Goal: Answer question/provide support

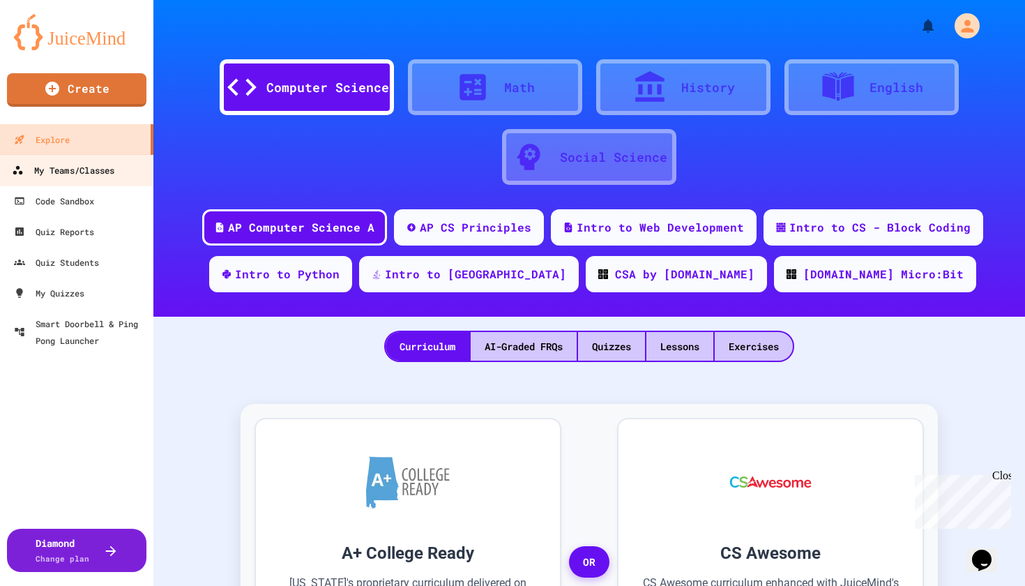
click at [70, 175] on div "My Teams/Classes" at bounding box center [63, 170] width 103 height 17
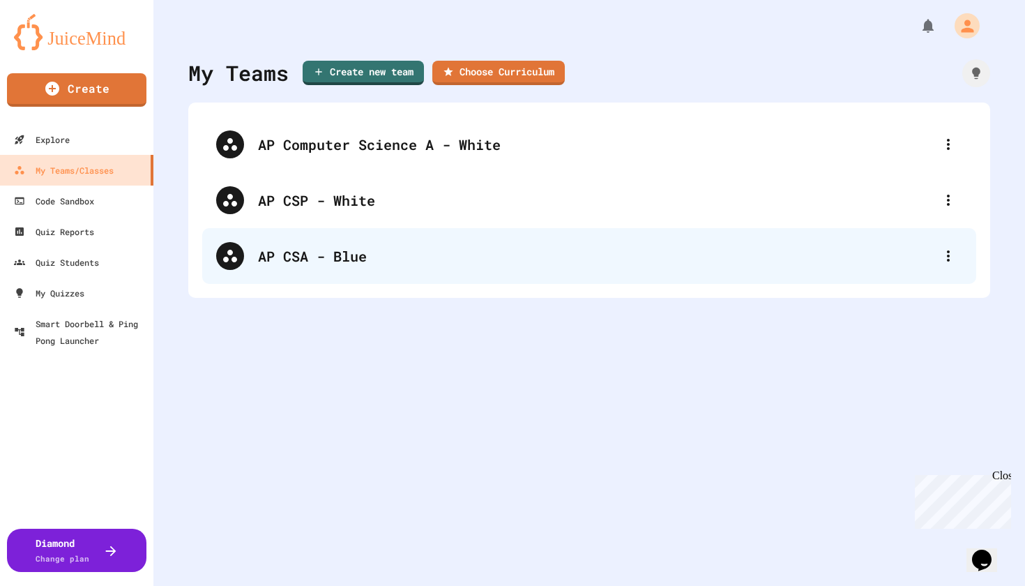
click at [292, 264] on div "AP CSA - Blue" at bounding box center [596, 255] width 676 height 21
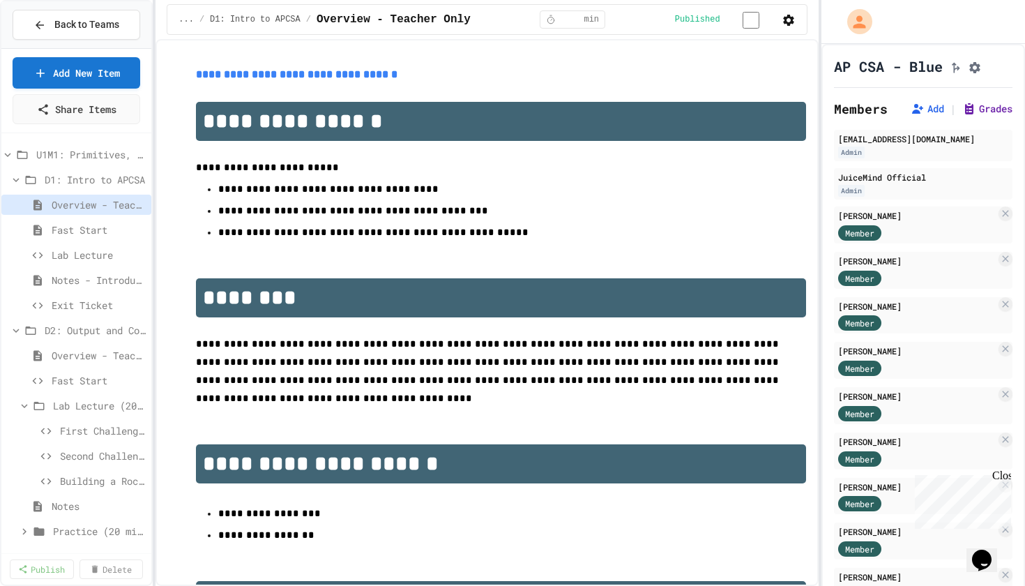
click at [992, 115] on button "Grades" at bounding box center [987, 109] width 50 height 14
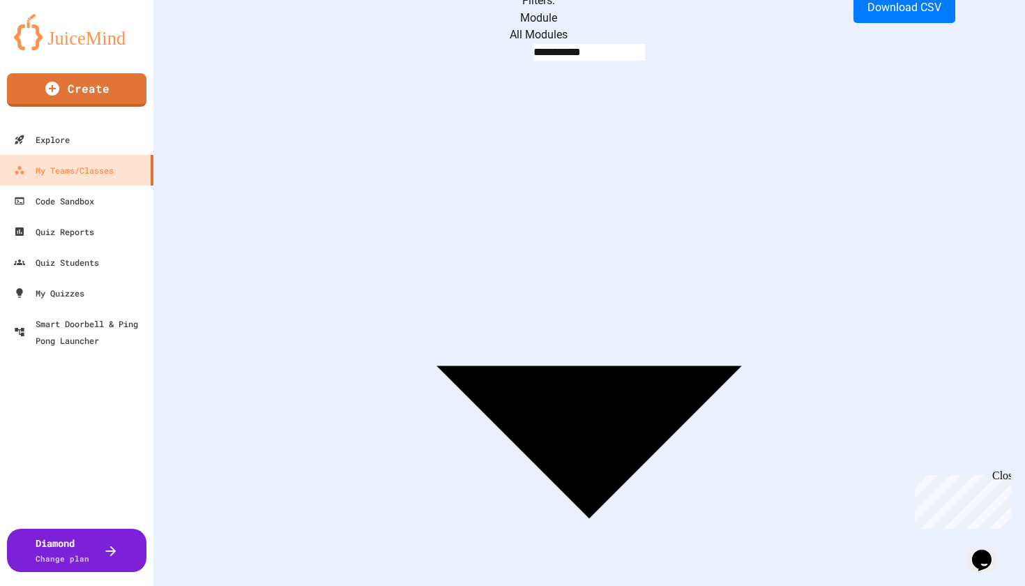
scroll to position [0, 153]
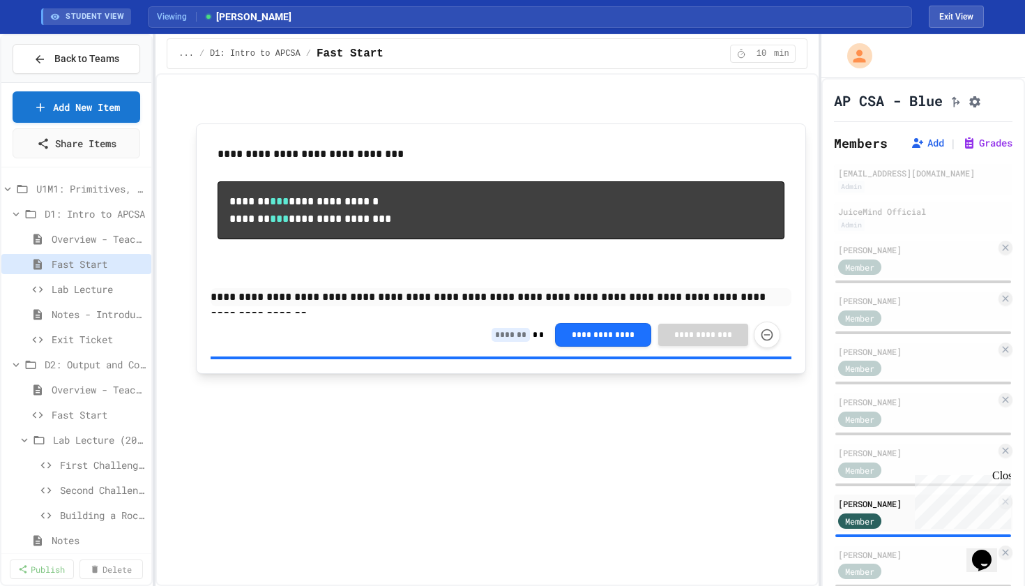
click at [517, 339] on input at bounding box center [511, 335] width 38 height 14
type input "*"
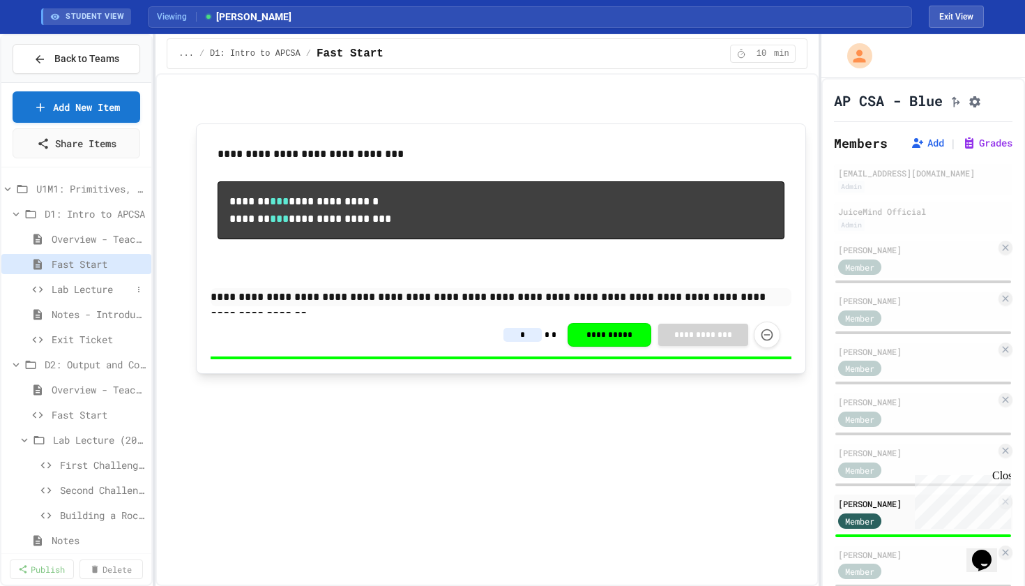
click at [66, 294] on span "Lab Lecture" at bounding box center [92, 289] width 80 height 15
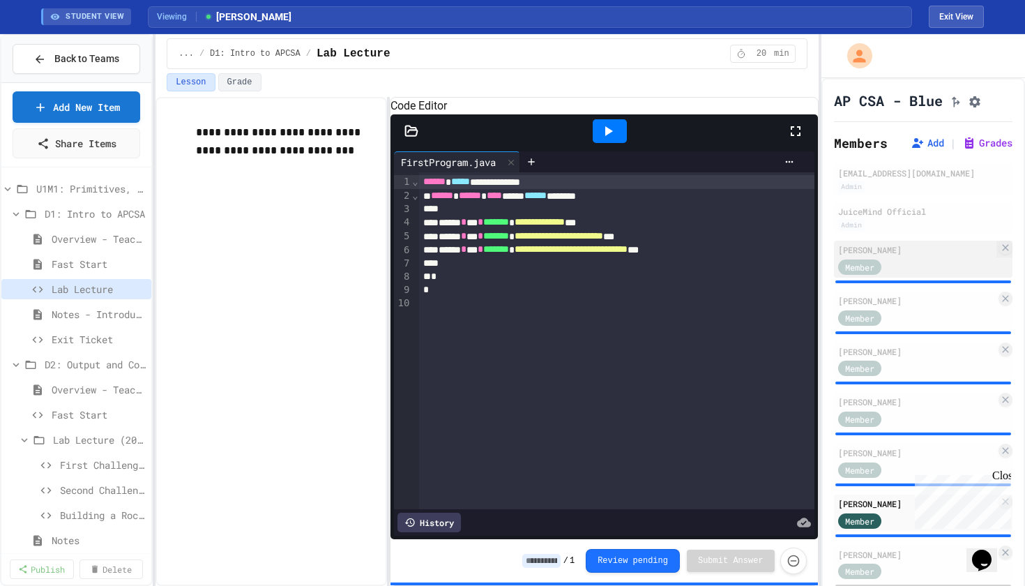
click at [897, 271] on div "Member" at bounding box center [873, 265] width 70 height 17
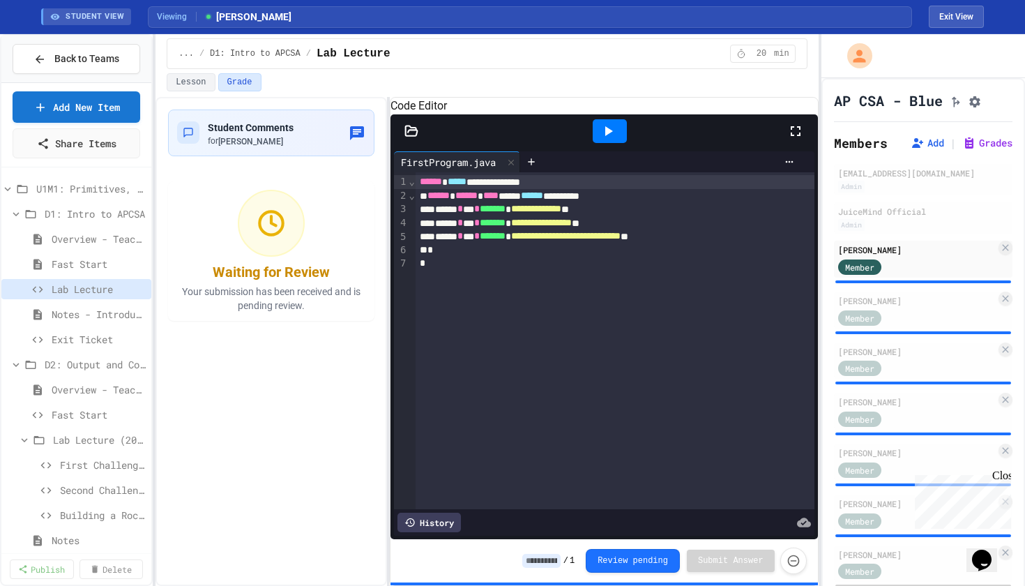
click at [614, 143] on div at bounding box center [610, 131] width 34 height 24
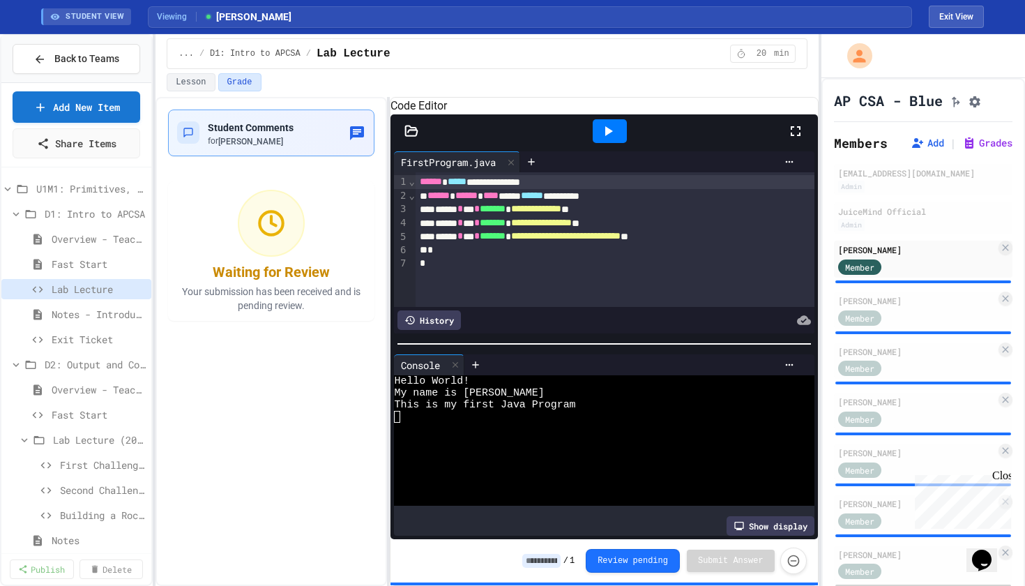
click at [331, 130] on div "Student Comments for [PERSON_NAME]" at bounding box center [271, 133] width 188 height 29
type textarea "**********"
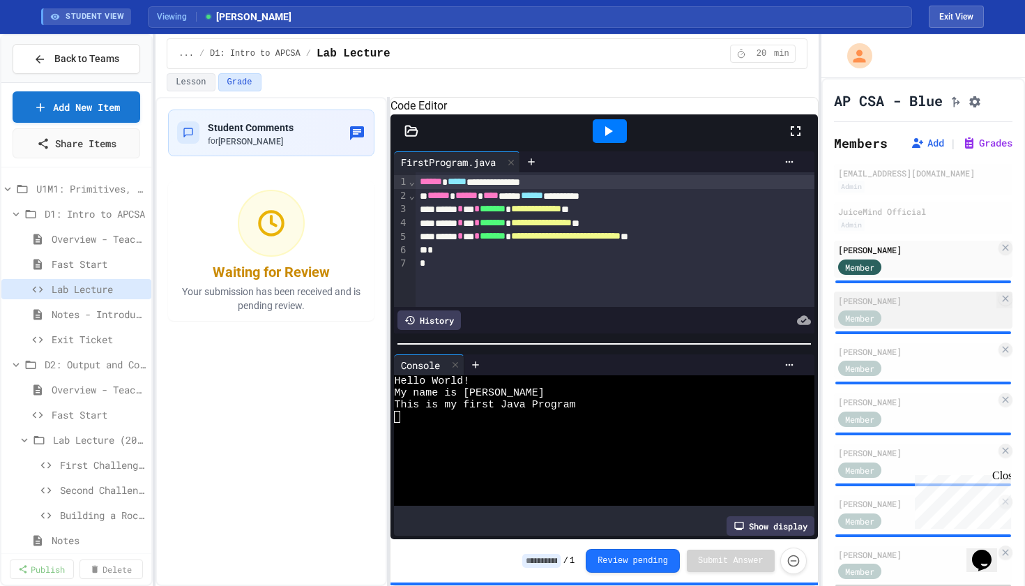
click at [902, 326] on div "Member" at bounding box center [873, 316] width 70 height 17
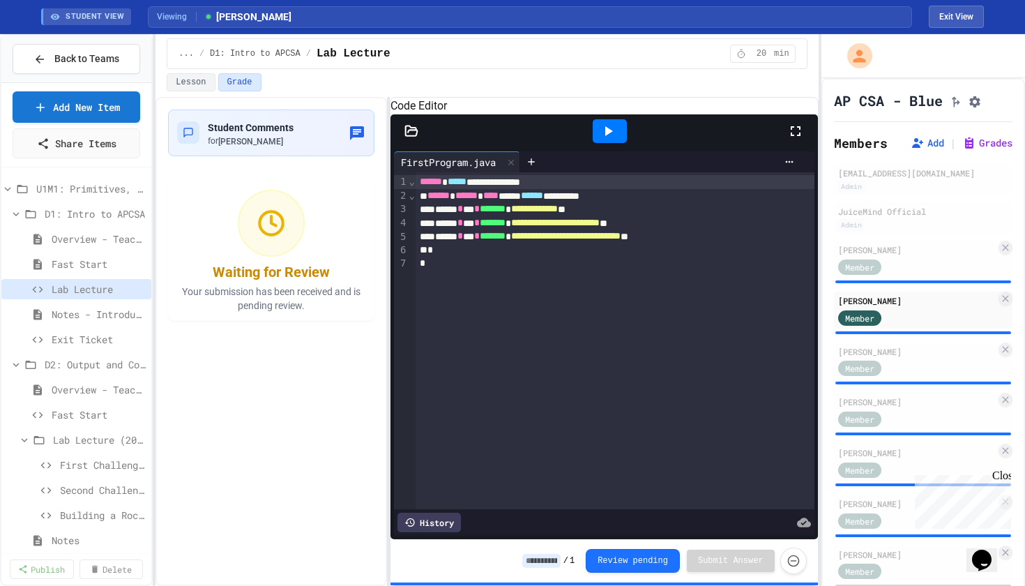
click at [612, 136] on icon at bounding box center [609, 131] width 8 height 10
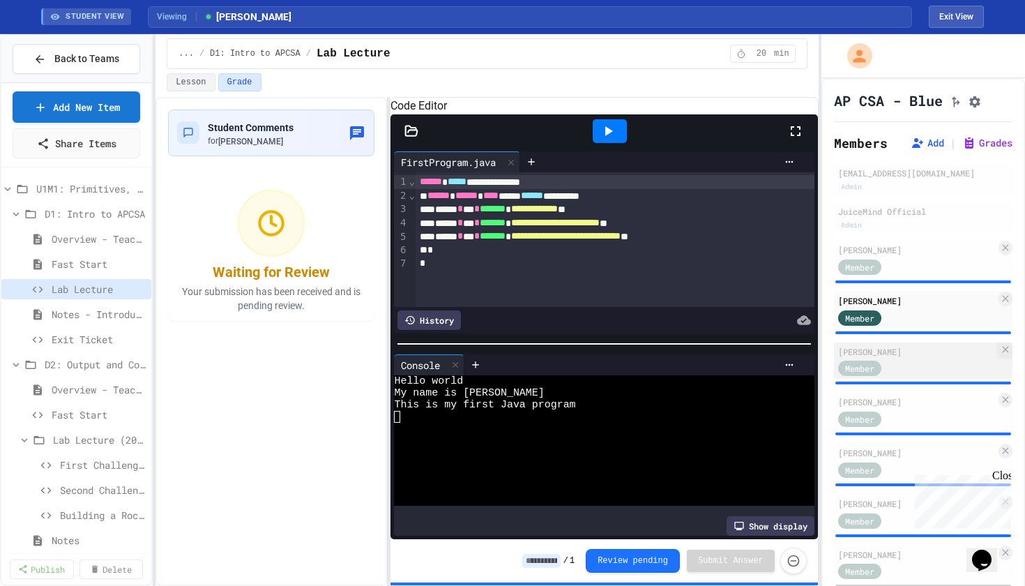
click at [885, 377] on div "Member" at bounding box center [873, 367] width 70 height 17
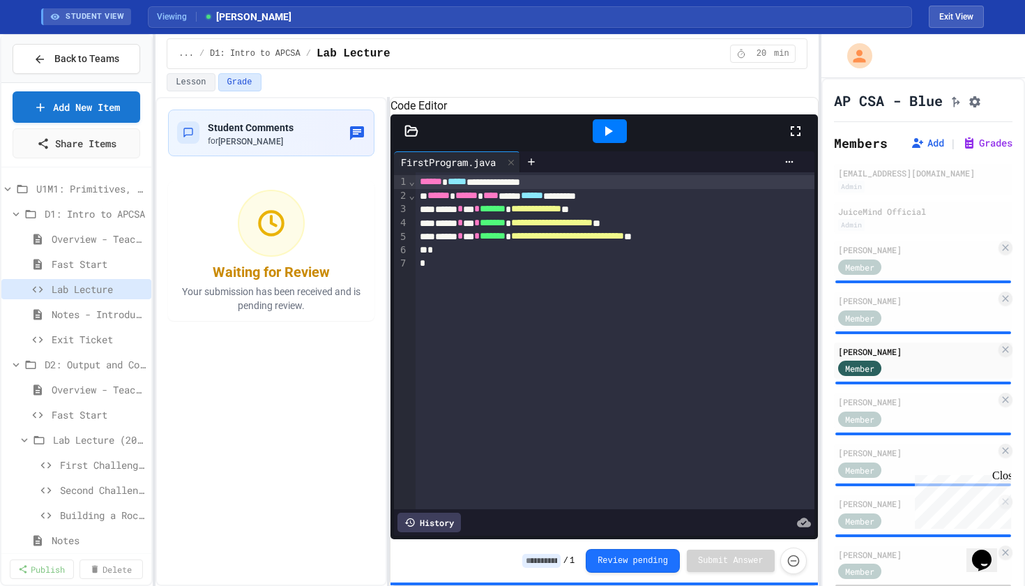
click at [614, 139] on icon at bounding box center [608, 131] width 17 height 17
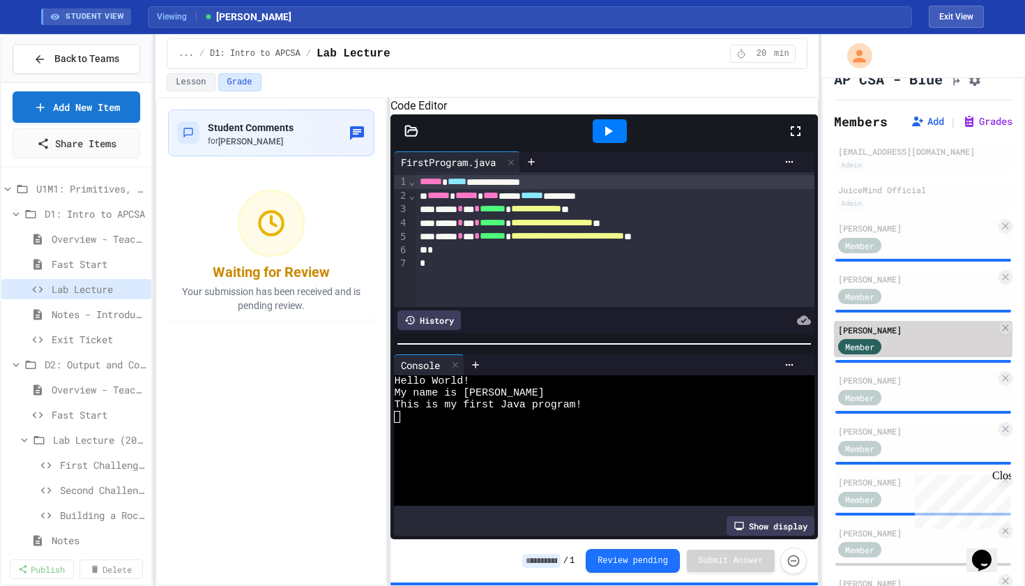
scroll to position [39, 0]
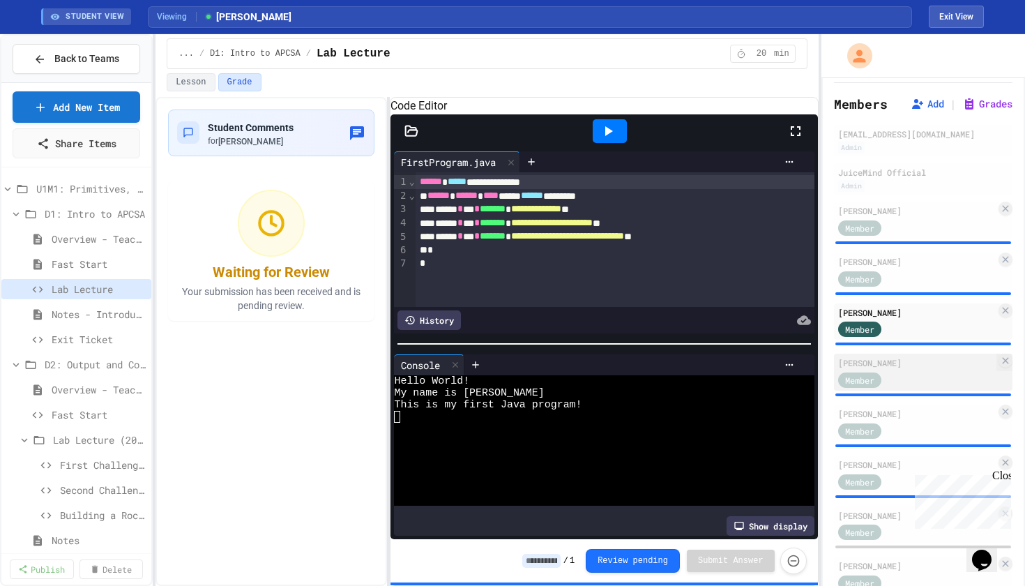
click at [902, 376] on div "Member" at bounding box center [873, 378] width 70 height 17
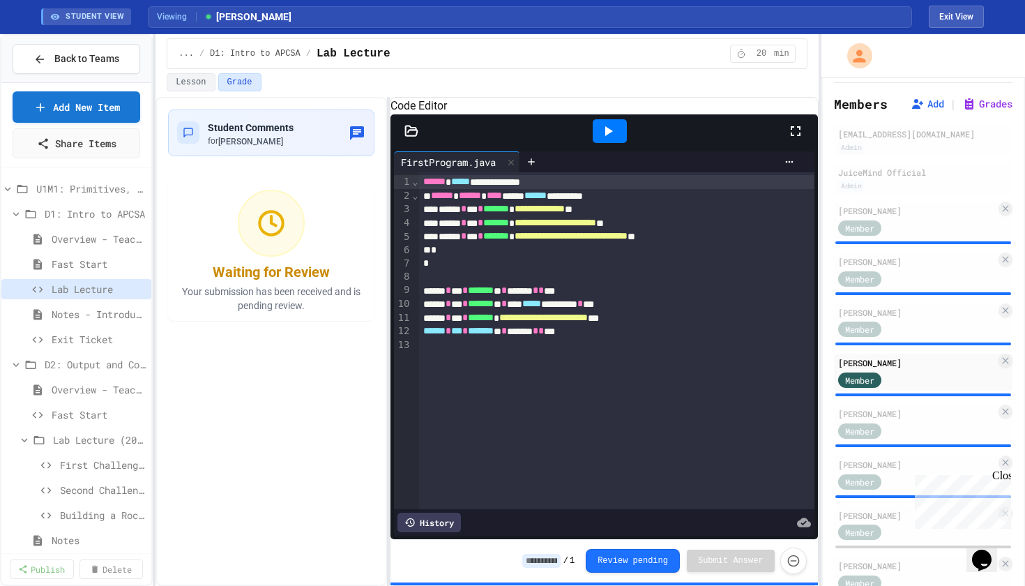
click at [612, 139] on icon at bounding box center [608, 131] width 17 height 17
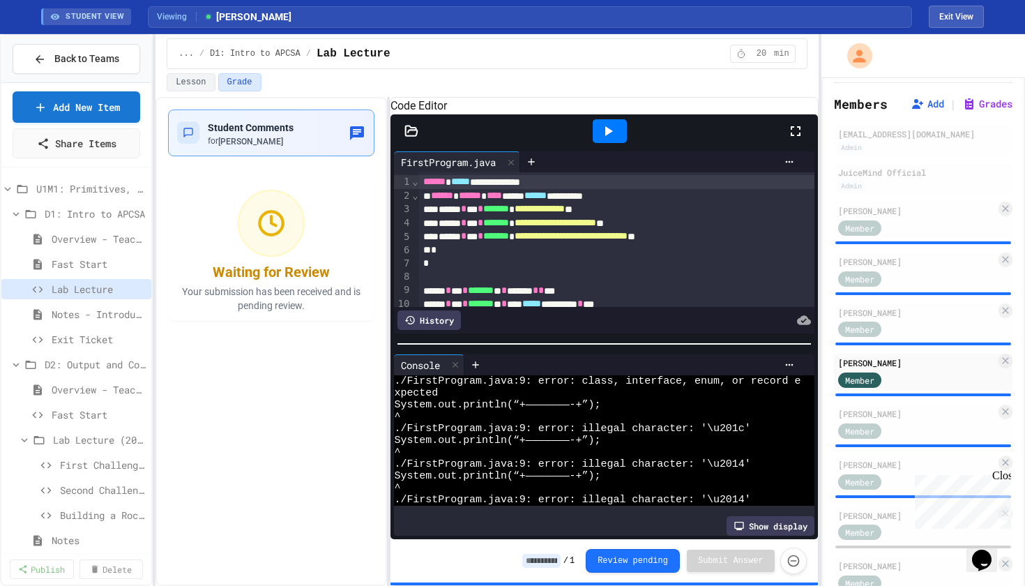
click at [303, 132] on div "Student Comments for [PERSON_NAME]" at bounding box center [271, 133] width 188 height 29
type textarea "**********"
click at [877, 430] on div "Member" at bounding box center [859, 430] width 43 height 15
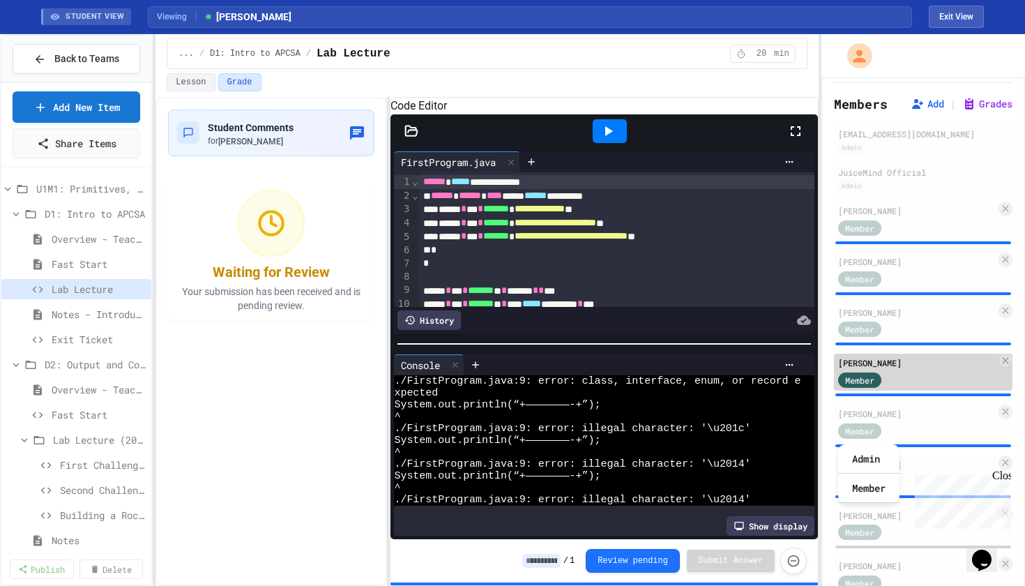
click at [898, 380] on div "Member" at bounding box center [873, 378] width 70 height 17
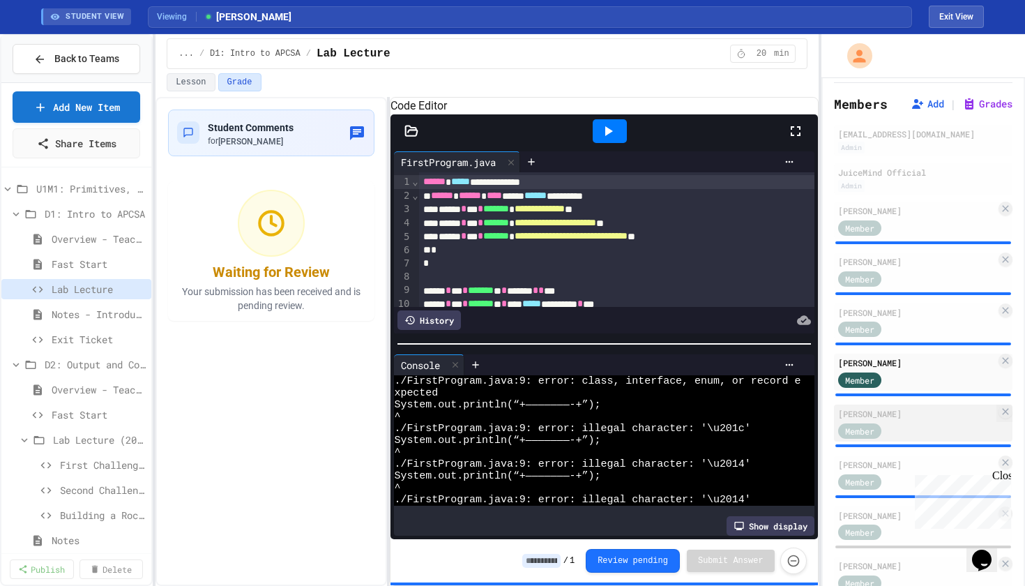
click at [884, 428] on div "Member" at bounding box center [873, 429] width 70 height 17
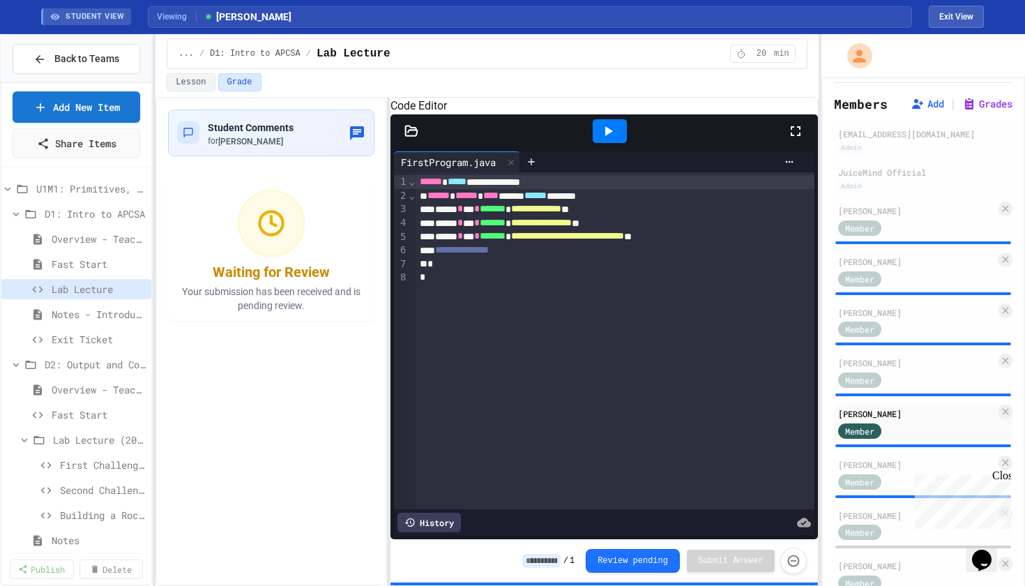
click at [614, 139] on icon at bounding box center [608, 131] width 17 height 17
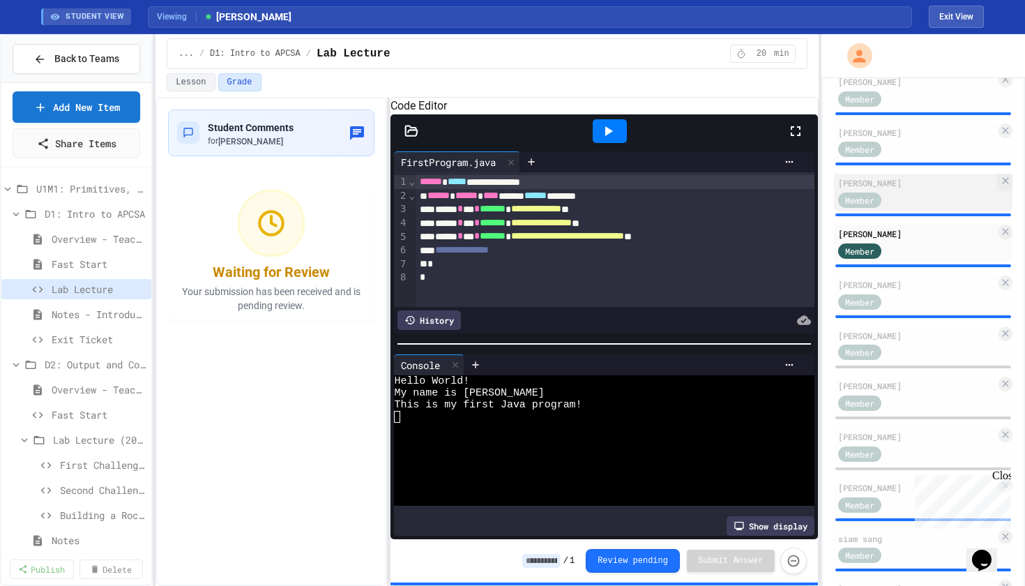
scroll to position [222, 0]
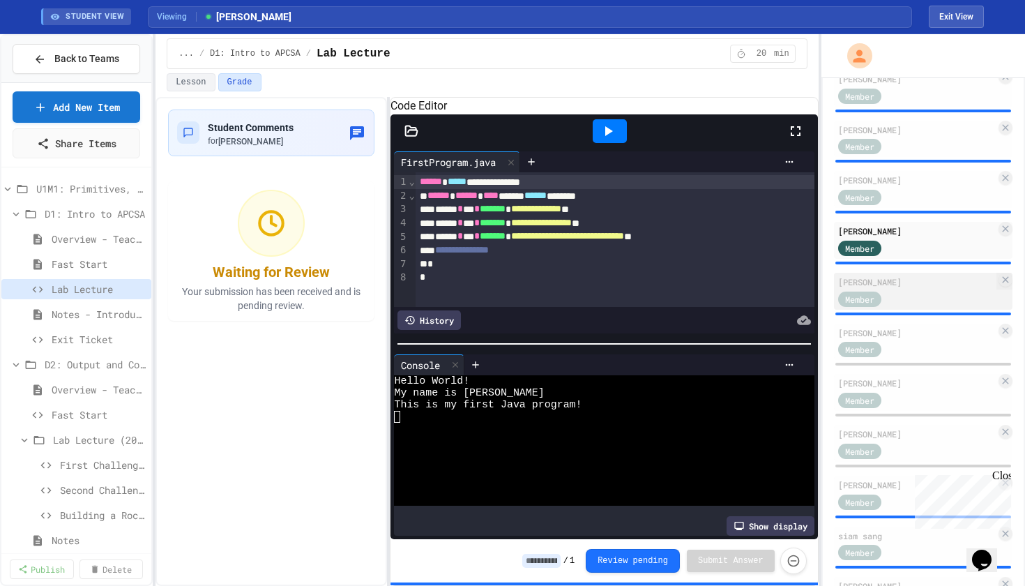
click at [892, 288] on div "[PERSON_NAME]" at bounding box center [917, 281] width 158 height 13
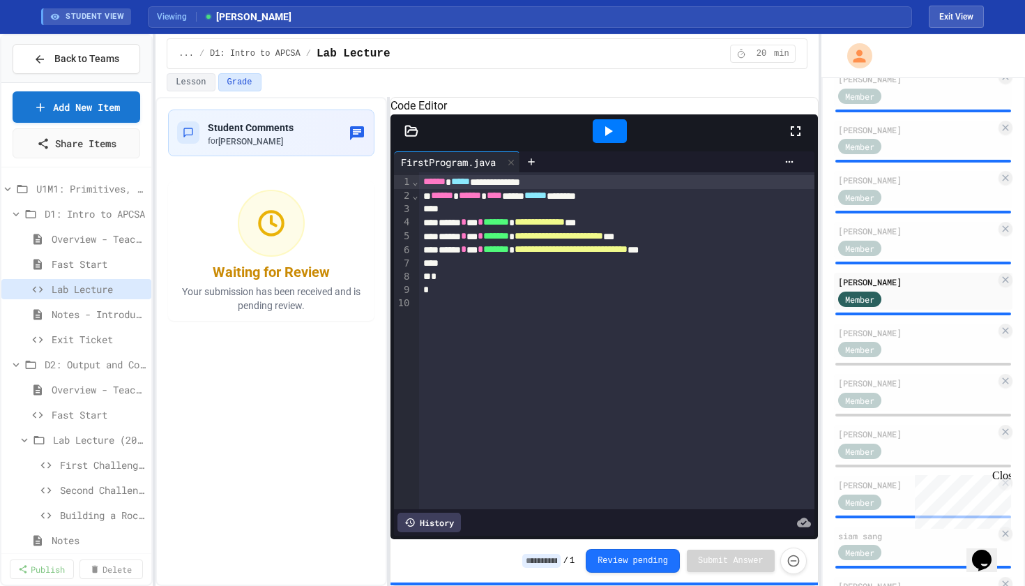
click at [608, 136] on icon at bounding box center [609, 131] width 8 height 10
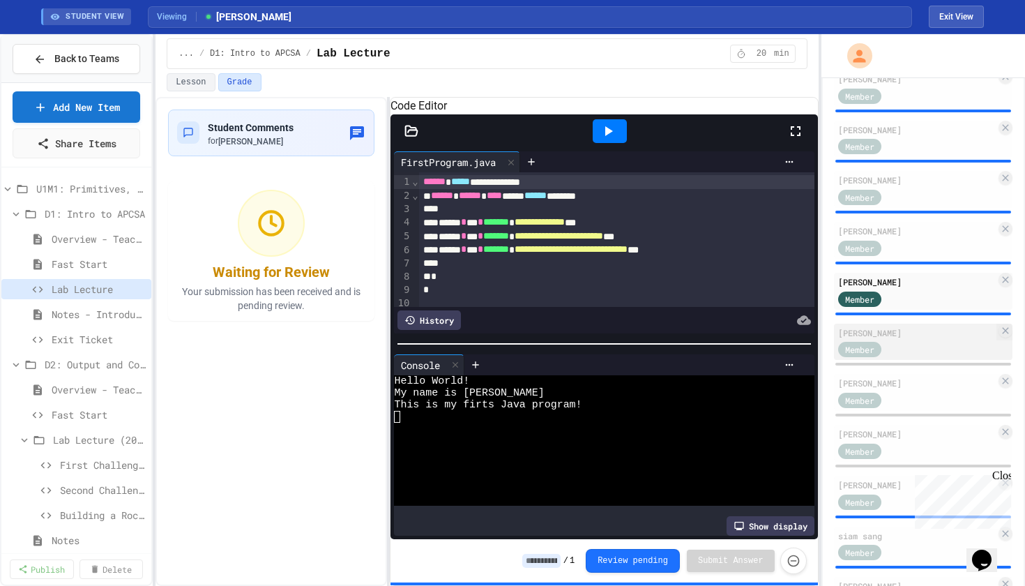
click at [908, 354] on div "Member" at bounding box center [917, 348] width 158 height 17
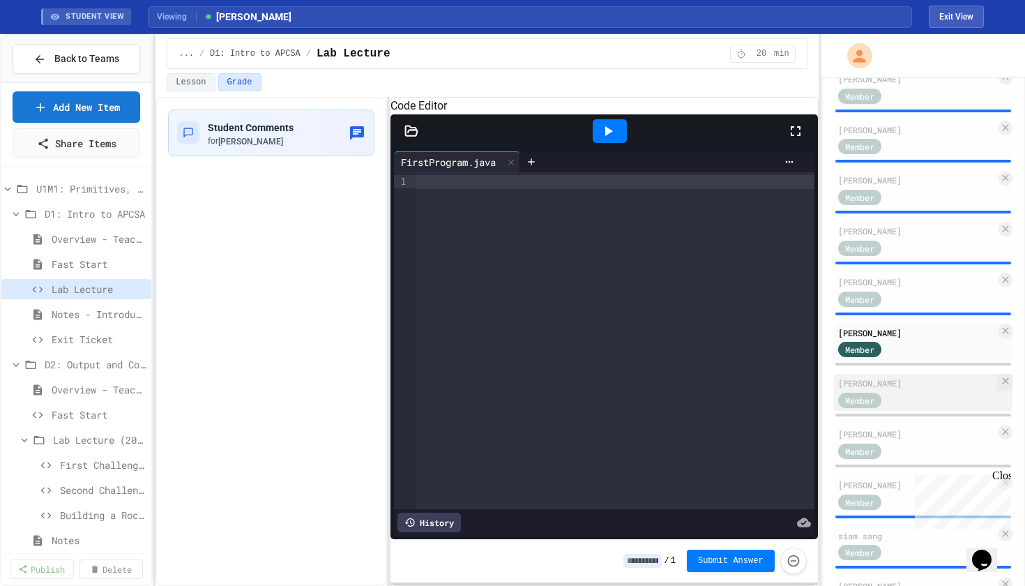
click at [905, 403] on div "Member" at bounding box center [873, 399] width 70 height 17
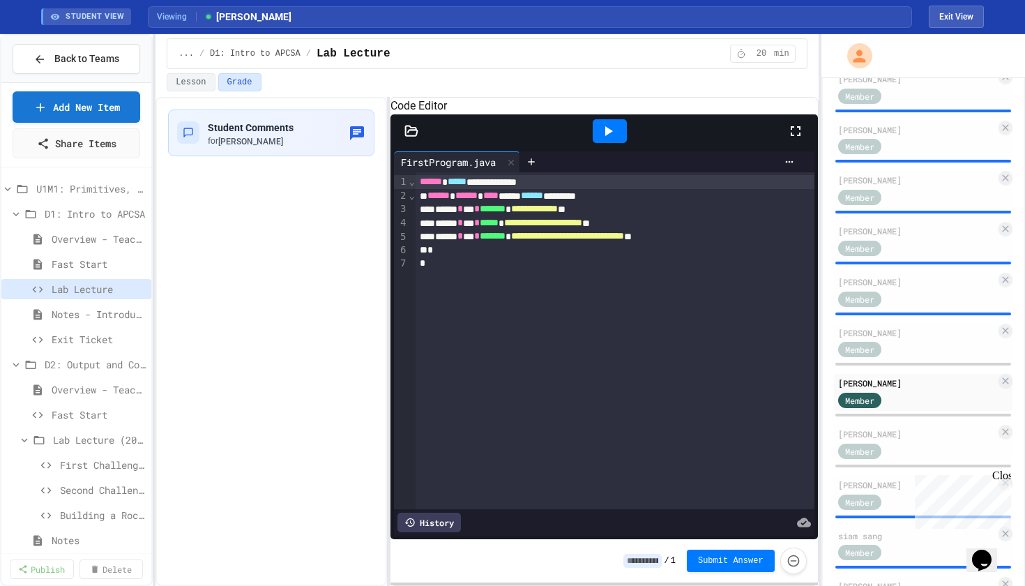
click at [607, 136] on icon at bounding box center [609, 131] width 8 height 10
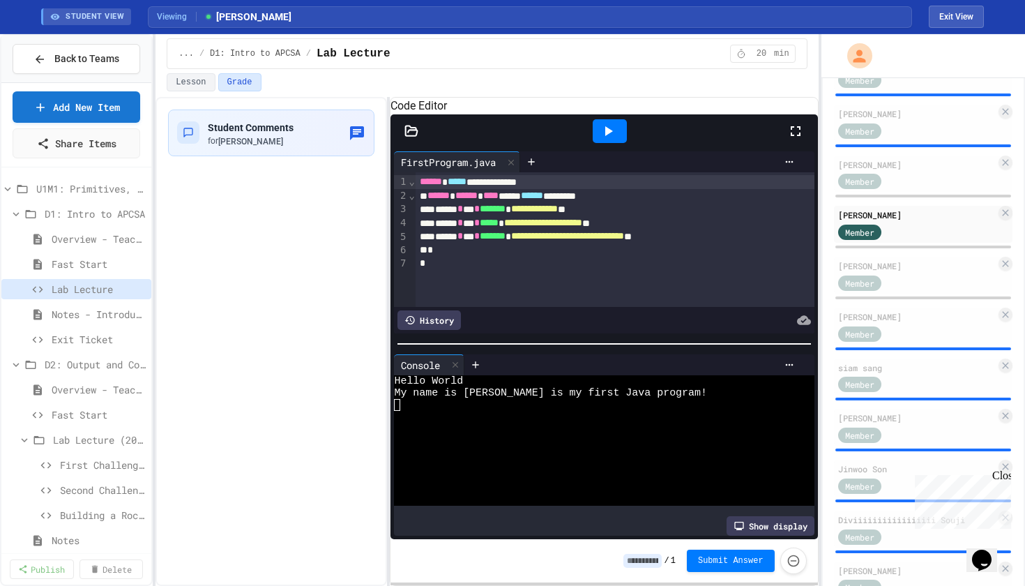
scroll to position [391, 0]
click at [900, 271] on div "[PERSON_NAME]" at bounding box center [917, 265] width 158 height 13
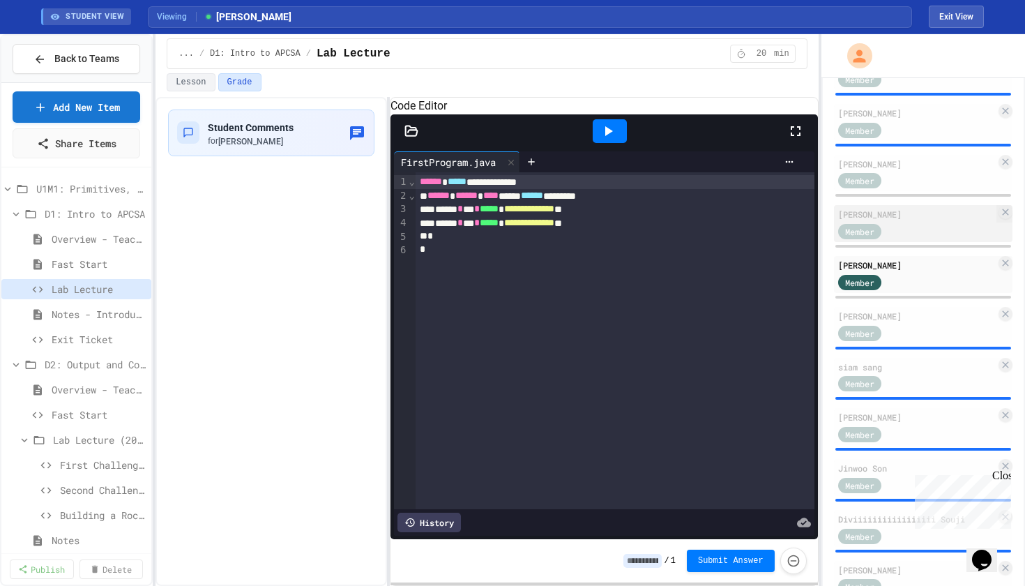
click at [895, 220] on div "[PERSON_NAME]" at bounding box center [917, 214] width 158 height 13
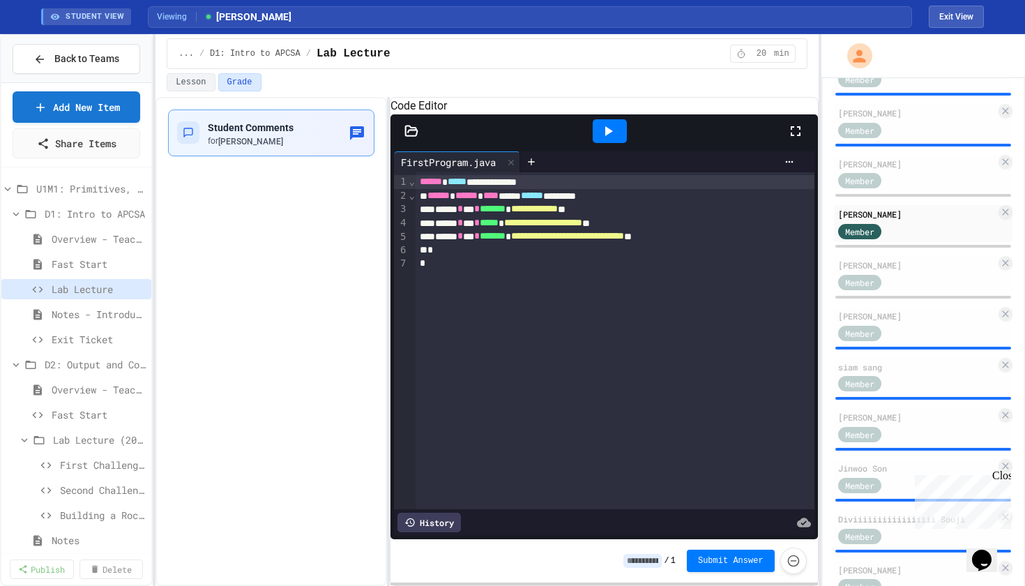
click at [240, 130] on span "Student Comments" at bounding box center [251, 127] width 86 height 11
type textarea "**********"
click at [884, 271] on div "[PERSON_NAME]" at bounding box center [917, 265] width 158 height 13
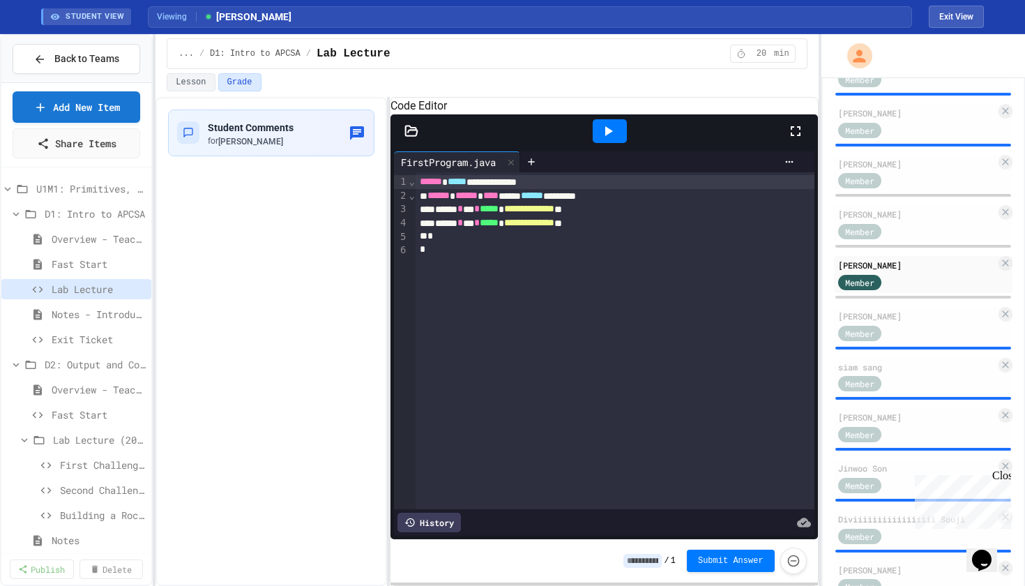
click at [612, 139] on icon at bounding box center [608, 131] width 17 height 17
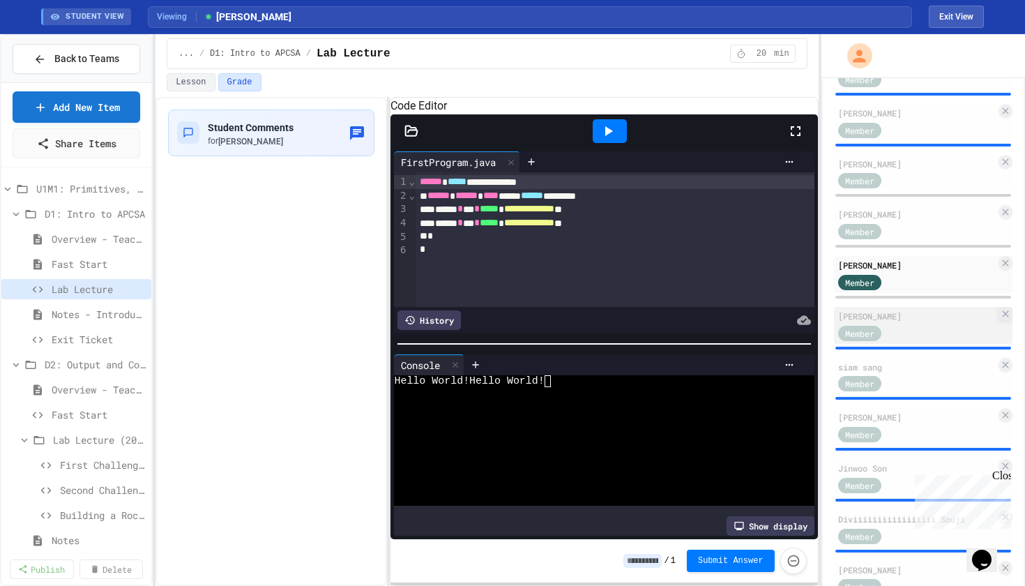
click at [903, 335] on div "Member" at bounding box center [873, 332] width 70 height 17
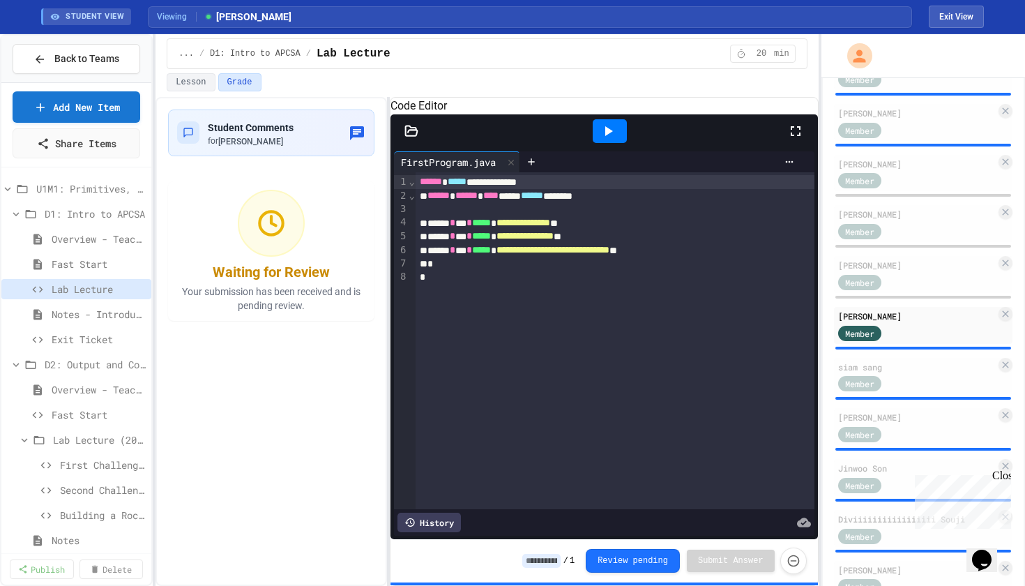
click at [614, 139] on icon at bounding box center [608, 131] width 17 height 17
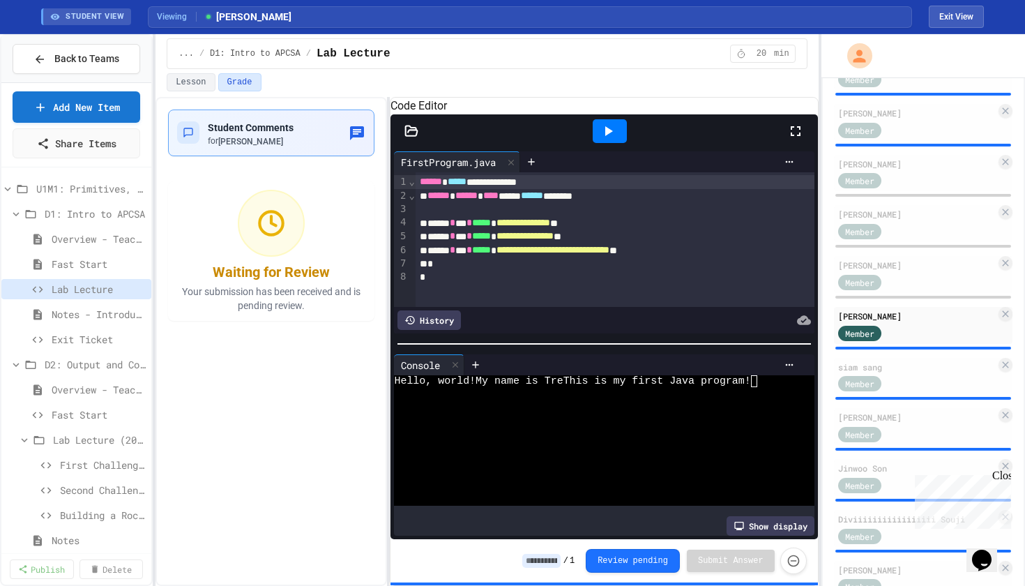
click at [264, 133] on span "Student Comments" at bounding box center [251, 127] width 86 height 11
type textarea "**********"
click at [875, 389] on div "Member" at bounding box center [859, 383] width 43 height 15
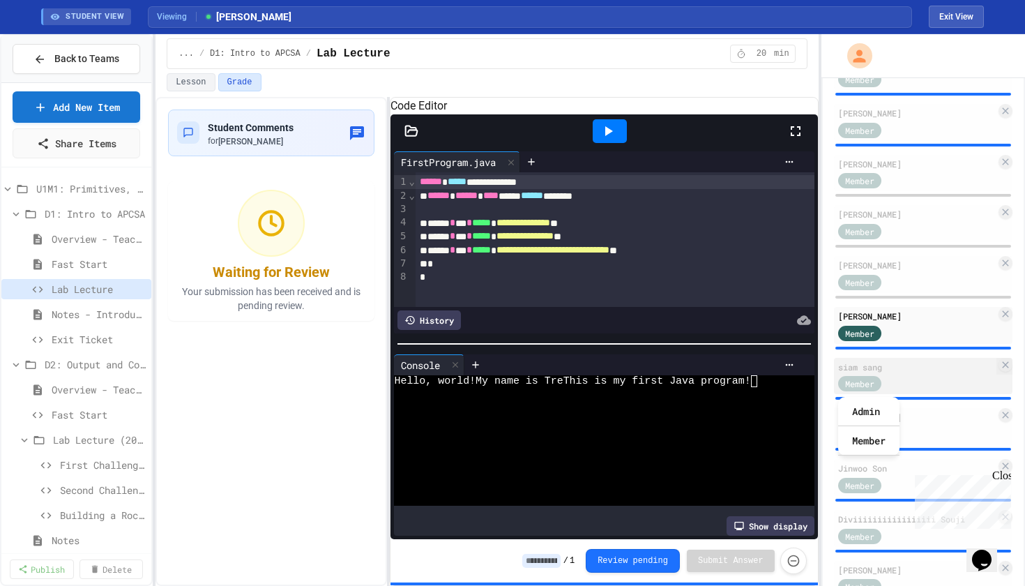
click at [926, 379] on div "Member" at bounding box center [917, 383] width 158 height 17
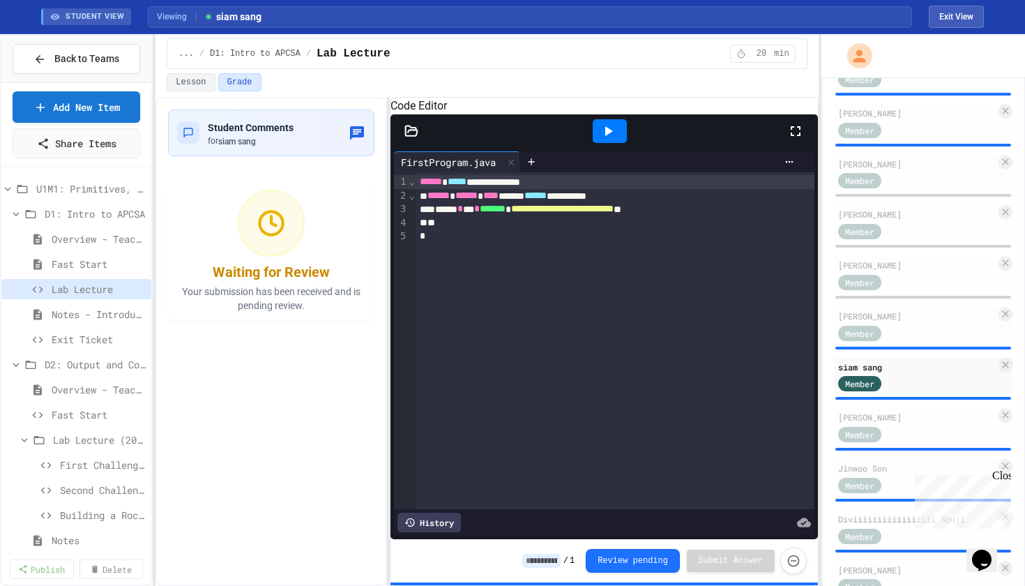
click at [611, 139] on icon at bounding box center [608, 131] width 17 height 17
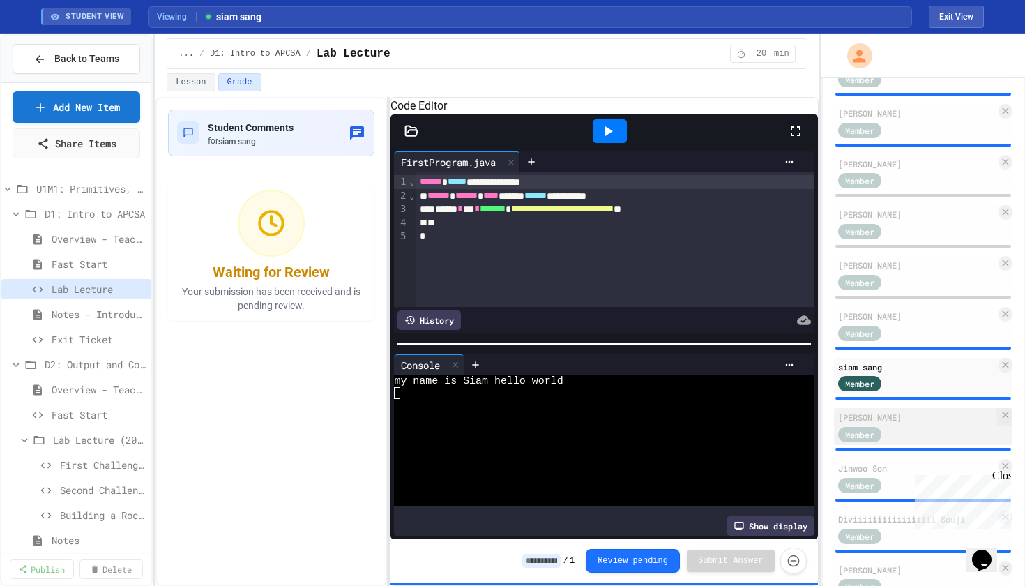
click at [884, 434] on div "Member" at bounding box center [873, 433] width 70 height 17
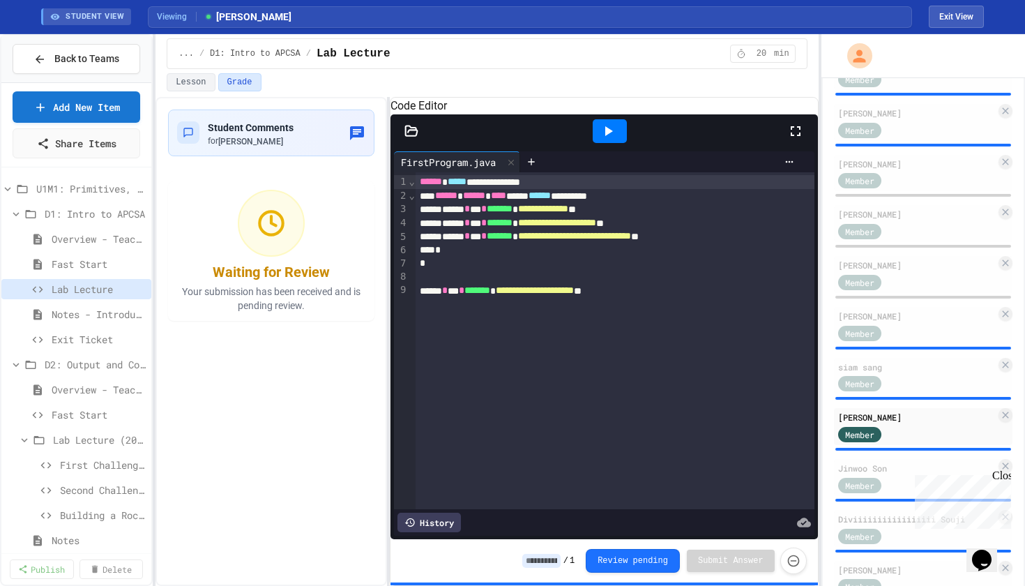
click at [614, 139] on icon at bounding box center [608, 131] width 17 height 17
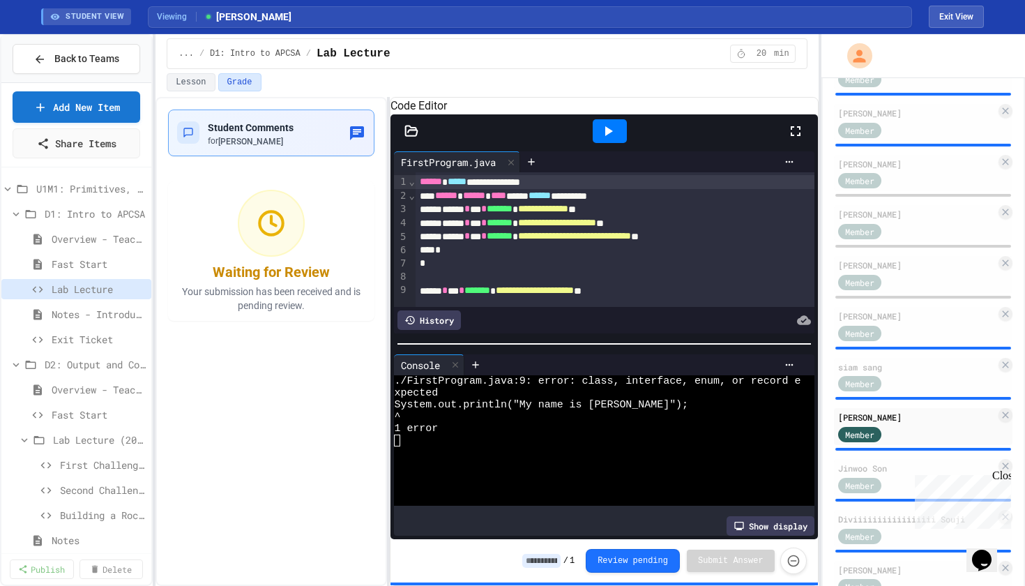
click at [238, 129] on span "Student Comments" at bounding box center [251, 127] width 86 height 11
type textarea "**********"
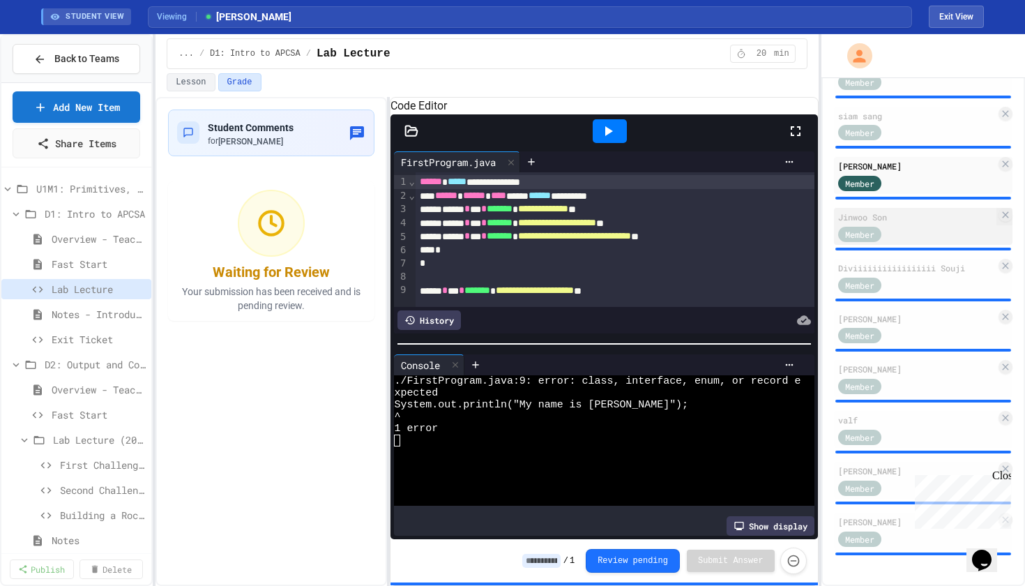
click at [894, 230] on div "Member" at bounding box center [873, 233] width 70 height 17
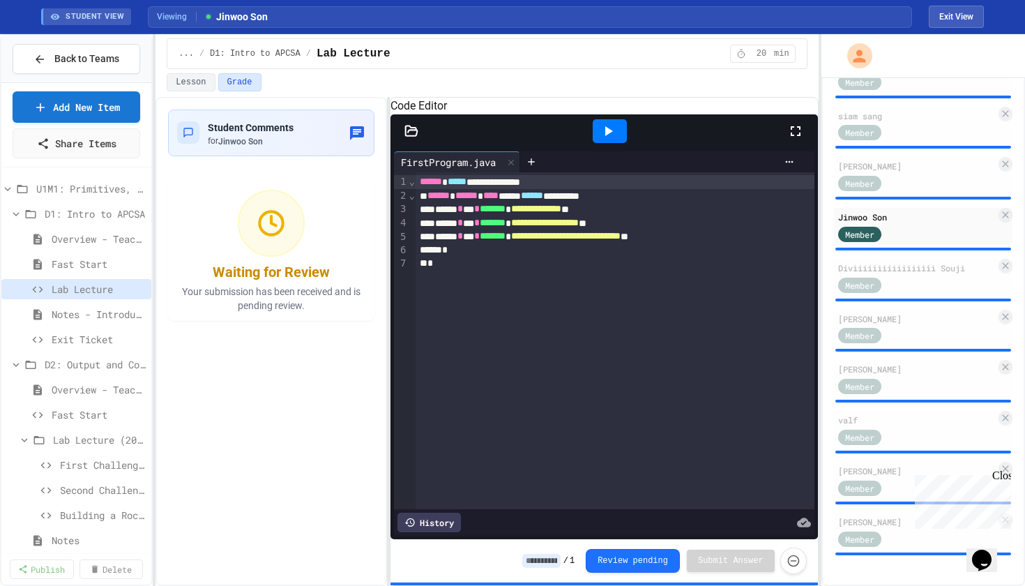
click at [610, 143] on div at bounding box center [610, 131] width 34 height 24
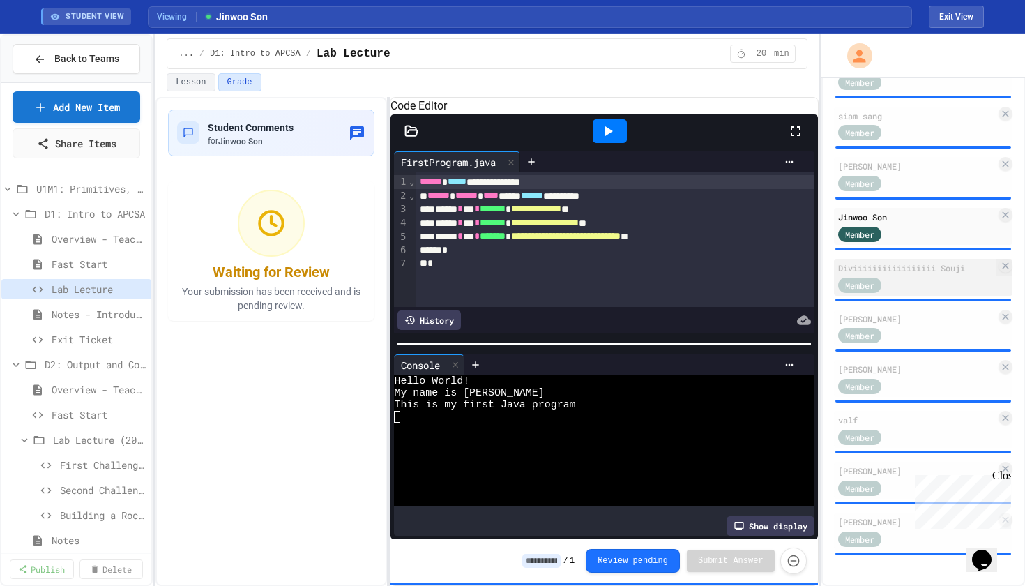
click at [926, 278] on div "Member" at bounding box center [917, 283] width 158 height 17
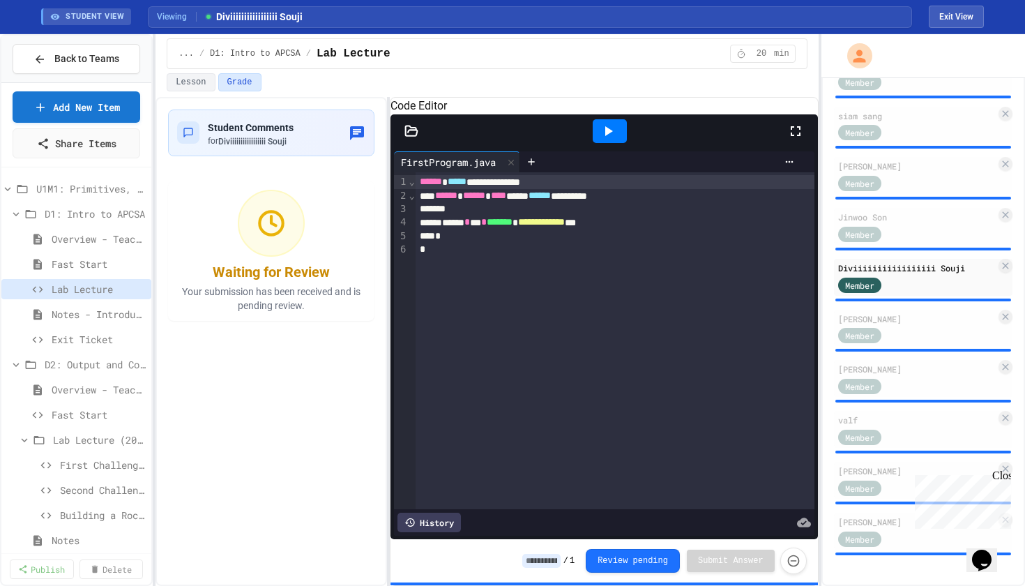
click at [615, 139] on icon at bounding box center [608, 131] width 17 height 17
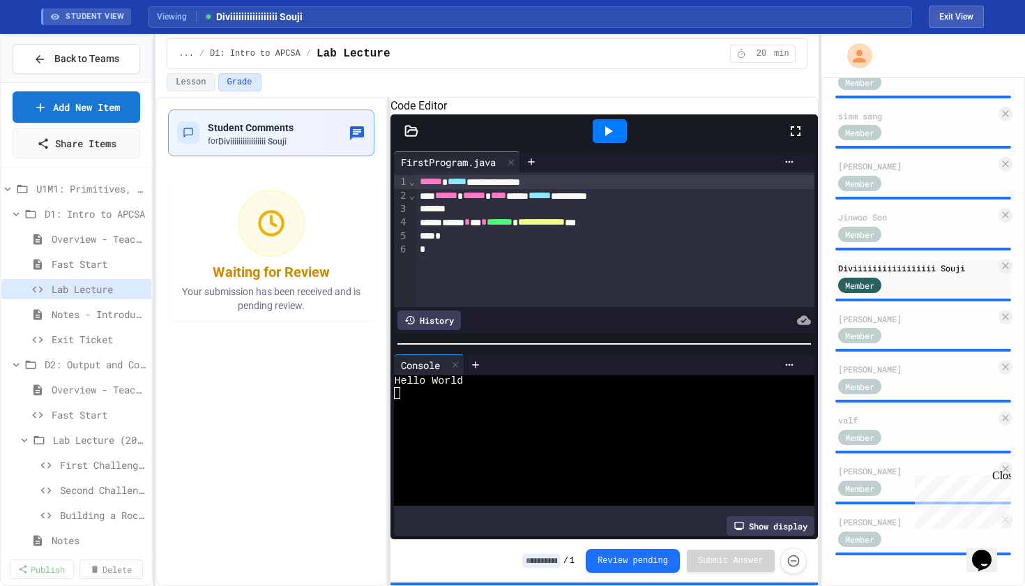
click at [273, 137] on span "Diviiiiiiiiiiiiiiiii Souji" at bounding box center [252, 142] width 68 height 10
type textarea "**********"
click at [921, 332] on div "Member" at bounding box center [917, 334] width 158 height 17
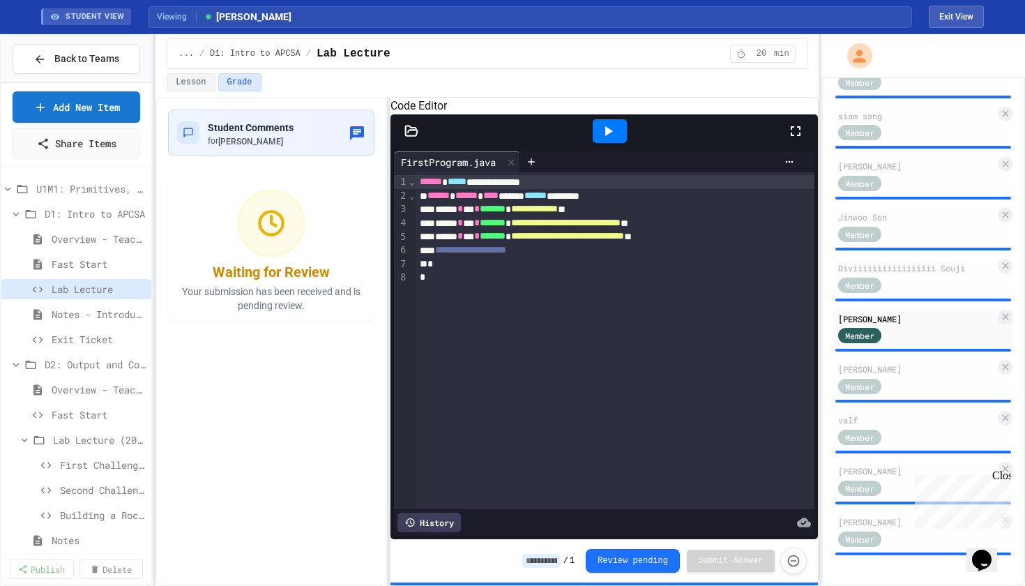
click at [609, 139] on icon at bounding box center [608, 131] width 17 height 17
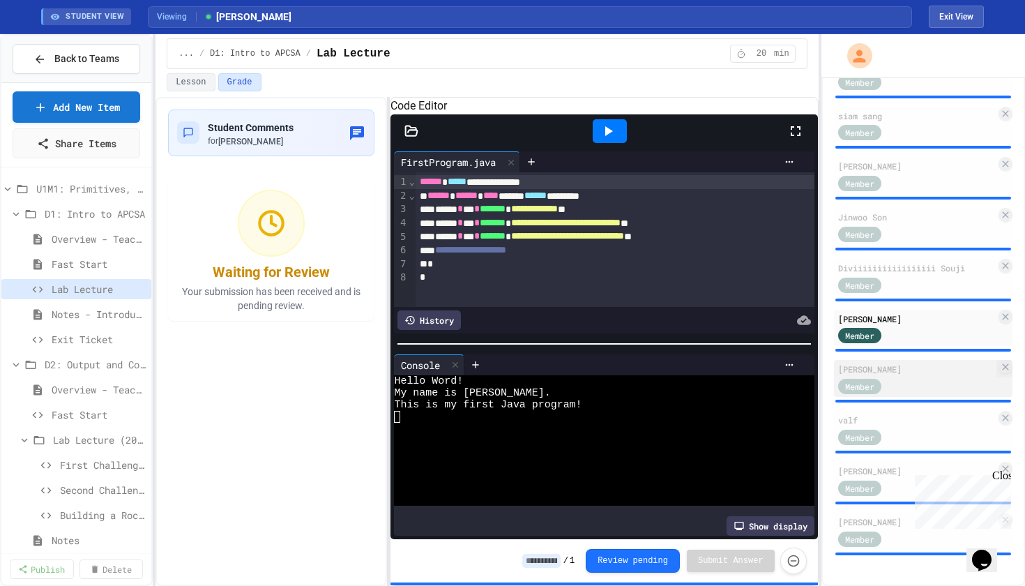
click at [897, 384] on div "Member" at bounding box center [873, 385] width 70 height 17
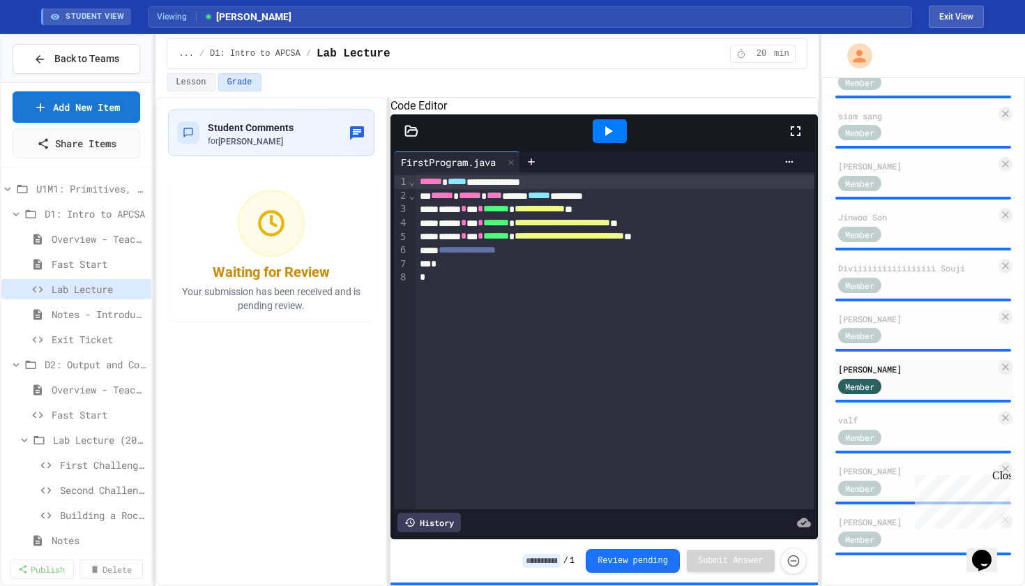
click at [612, 143] on div at bounding box center [610, 131] width 34 height 24
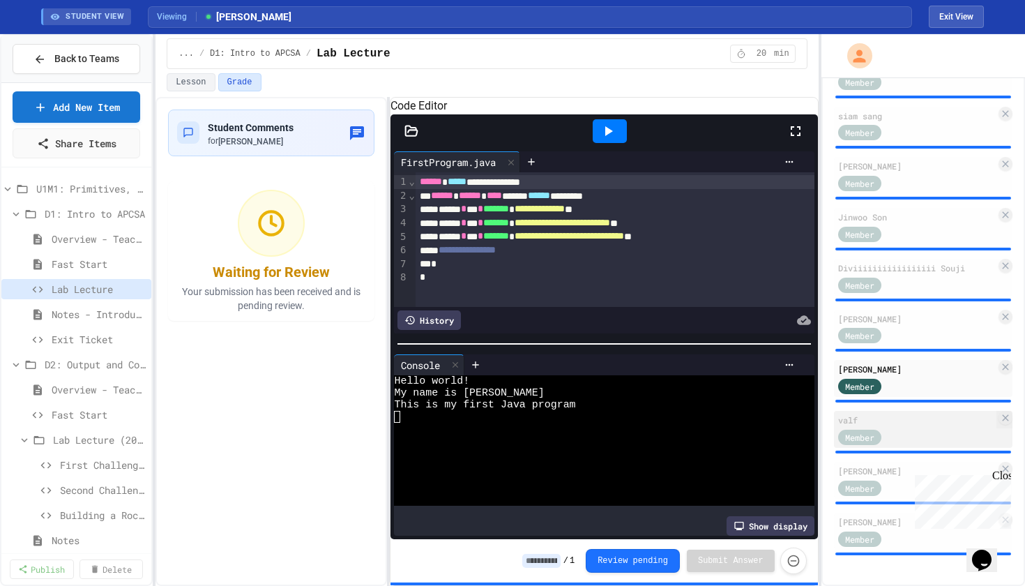
click at [884, 426] on div "valf" at bounding box center [917, 420] width 158 height 13
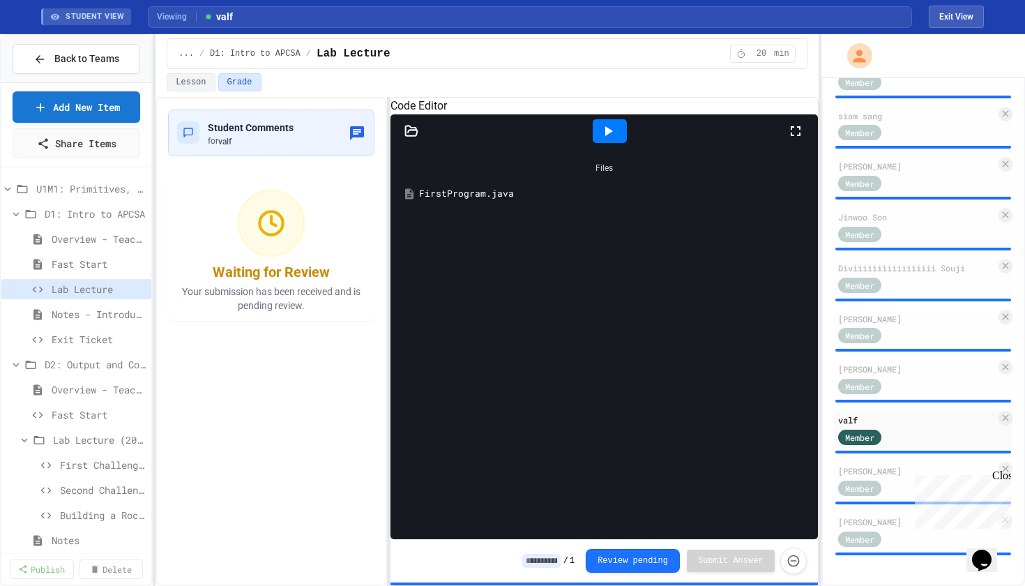
click at [609, 136] on icon at bounding box center [609, 131] width 8 height 10
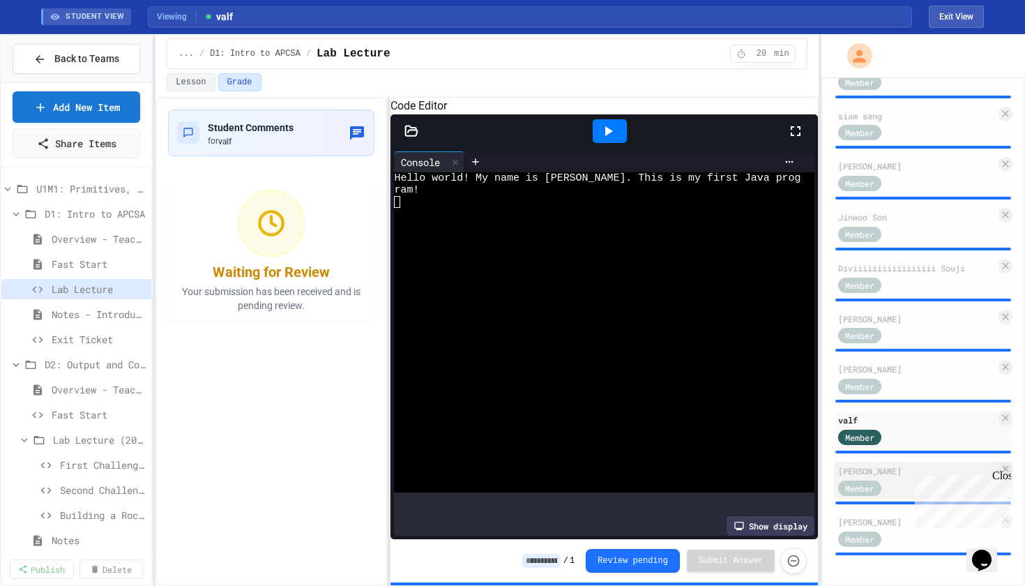
click at [866, 467] on div "[PERSON_NAME]" at bounding box center [917, 470] width 158 height 13
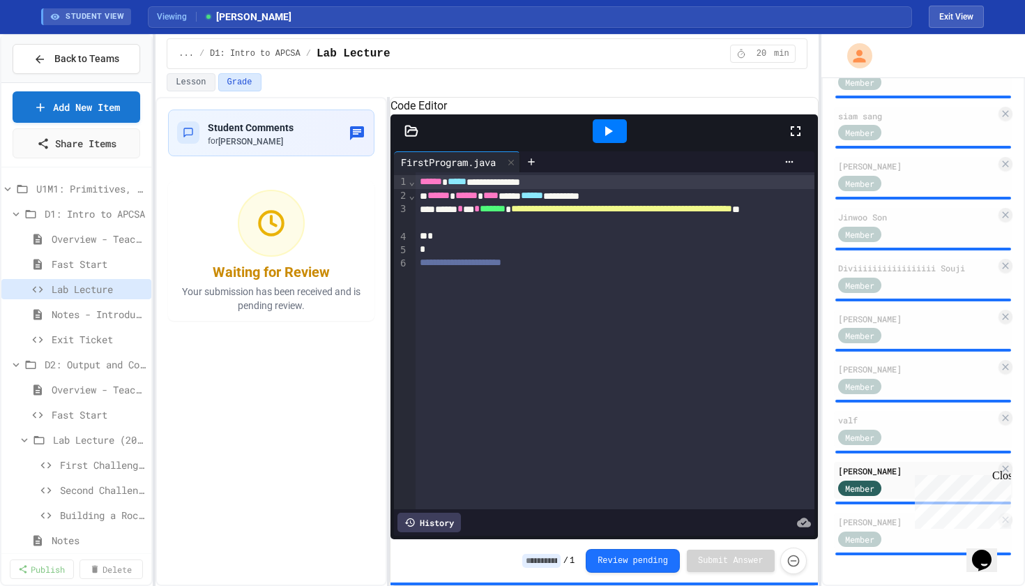
click at [607, 139] on div at bounding box center [610, 131] width 34 height 24
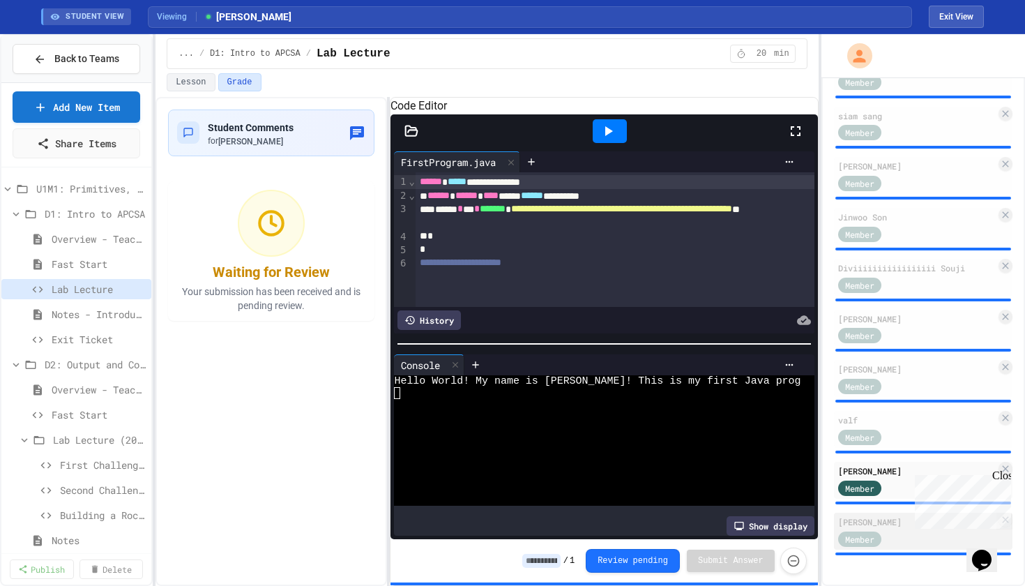
click at [866, 526] on div "[PERSON_NAME]" at bounding box center [917, 521] width 158 height 13
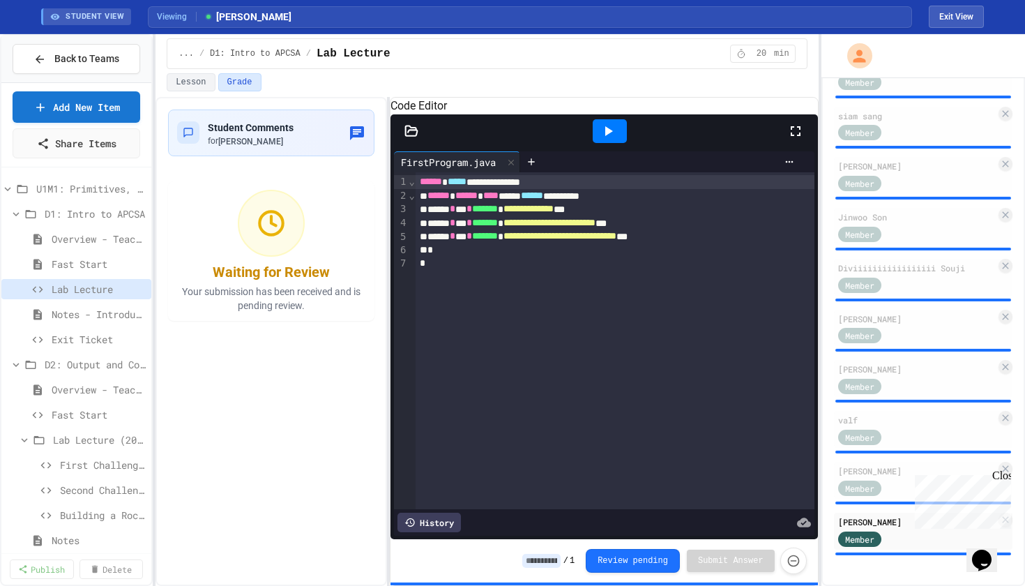
click at [611, 139] on icon at bounding box center [608, 131] width 17 height 17
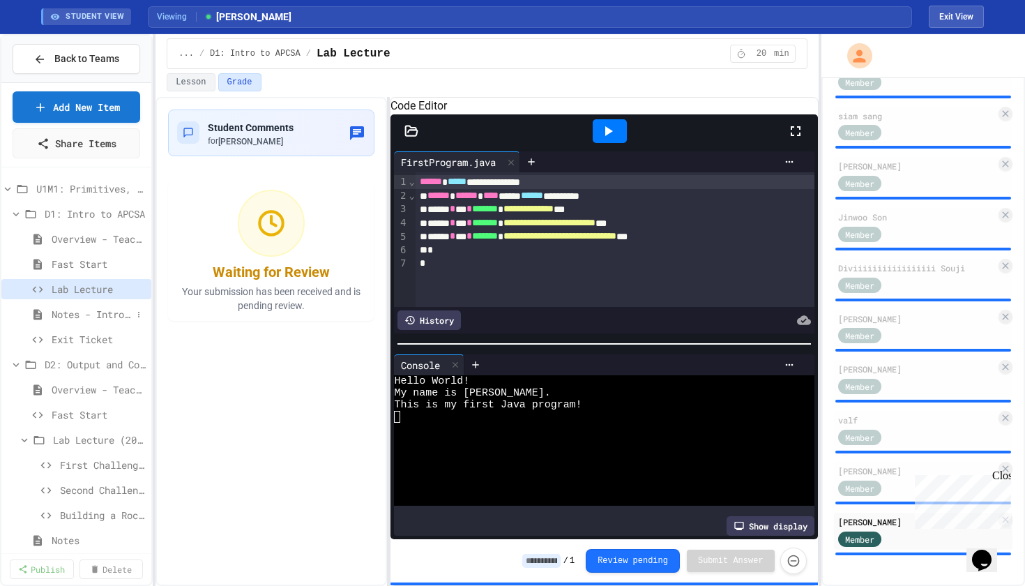
click at [80, 311] on span "Notes - Introduction to Java Programming" at bounding box center [92, 314] width 80 height 15
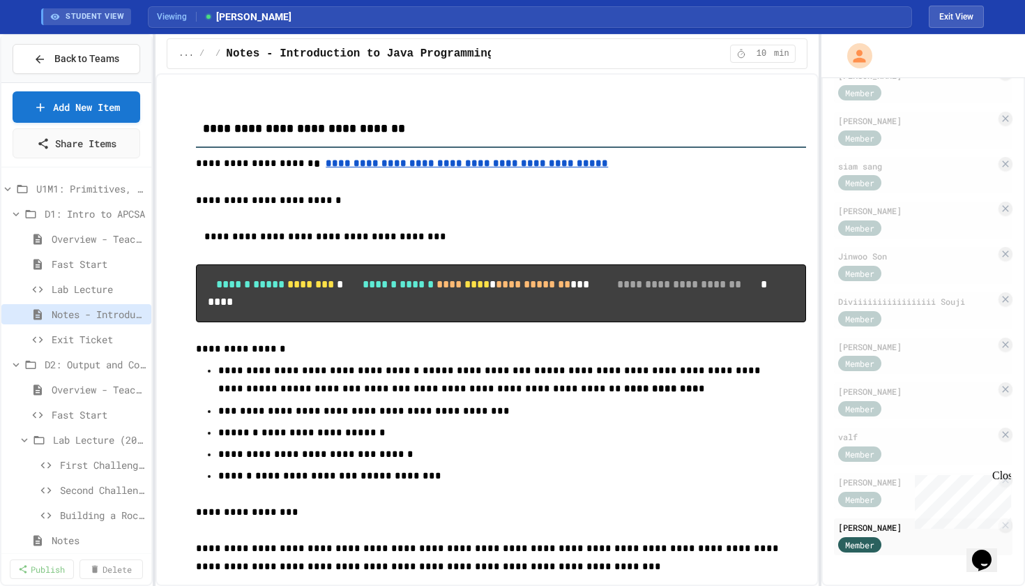
scroll to position [59, 0]
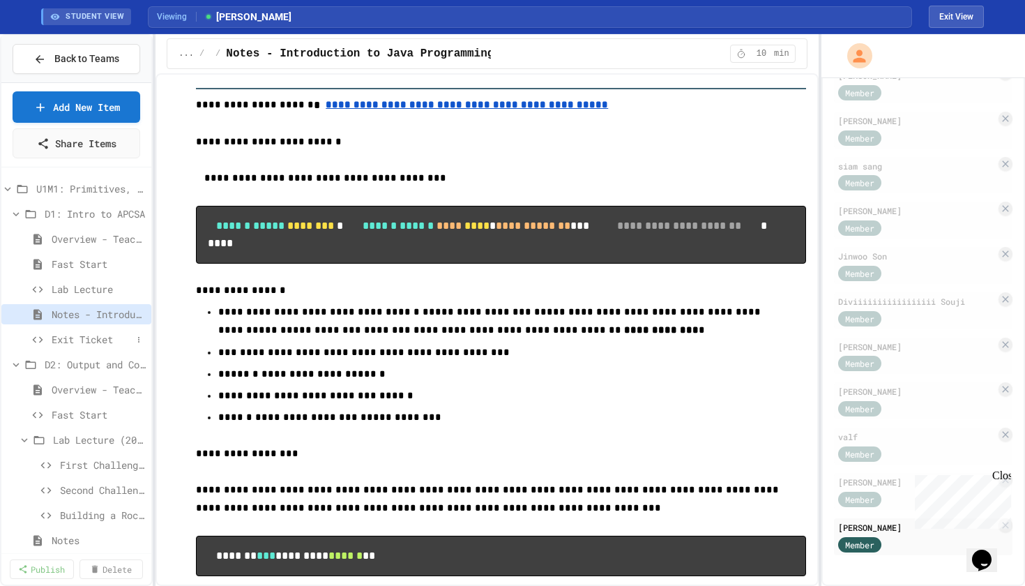
click at [72, 341] on span "Exit Ticket" at bounding box center [92, 339] width 80 height 15
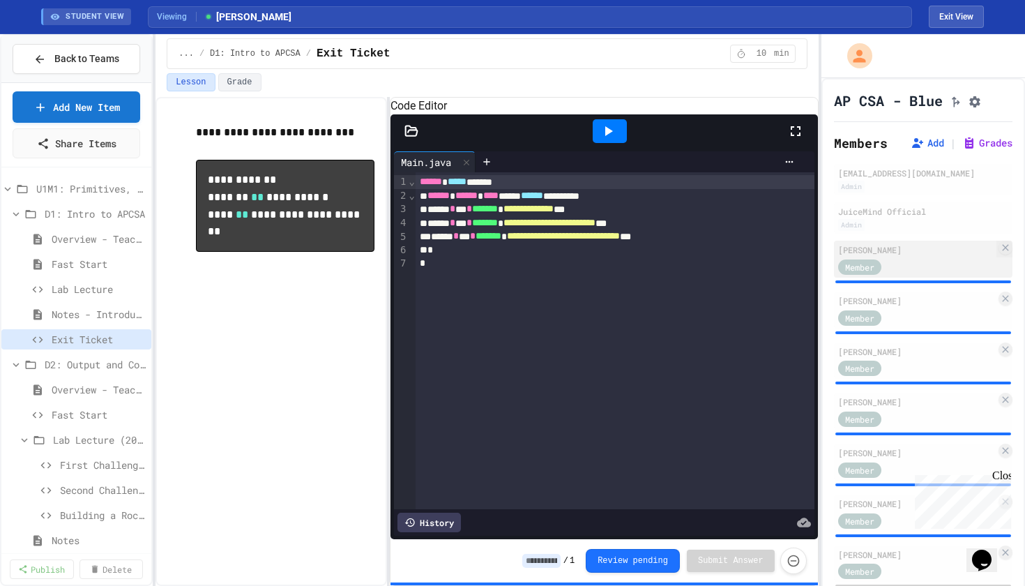
click at [878, 265] on div "Member" at bounding box center [873, 265] width 70 height 17
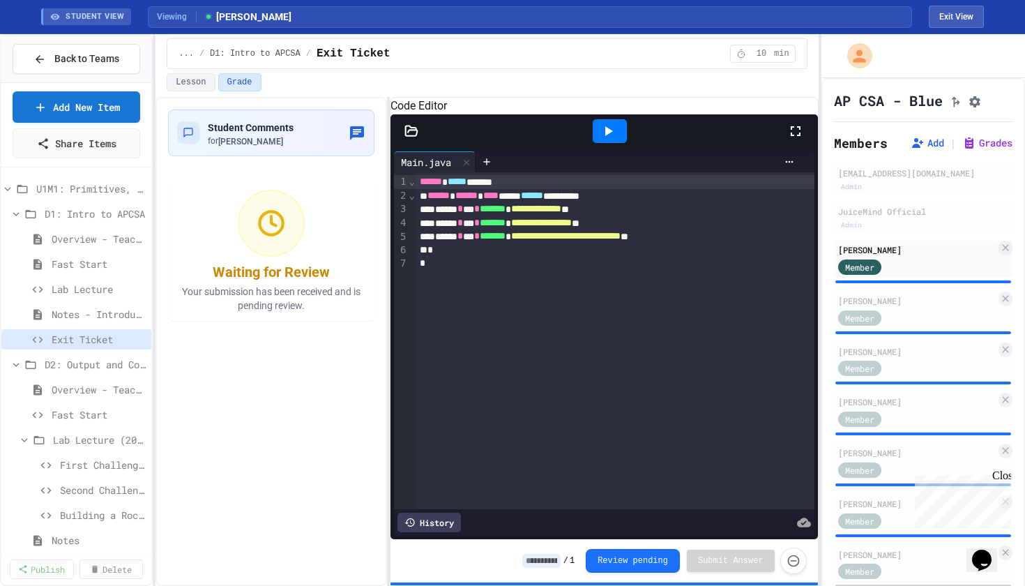
click at [612, 139] on icon at bounding box center [608, 131] width 17 height 17
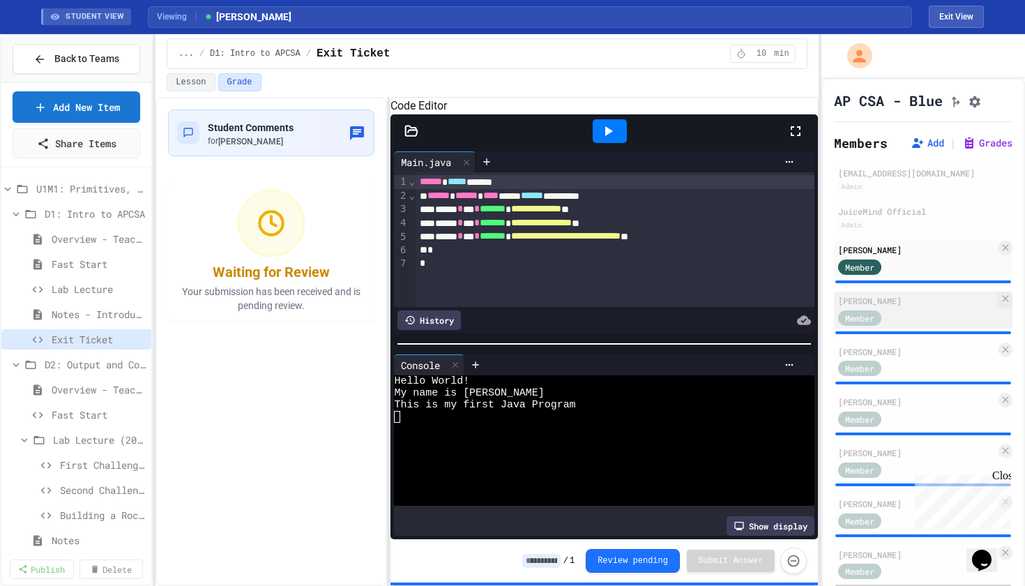
click at [900, 321] on div "Member" at bounding box center [873, 316] width 70 height 17
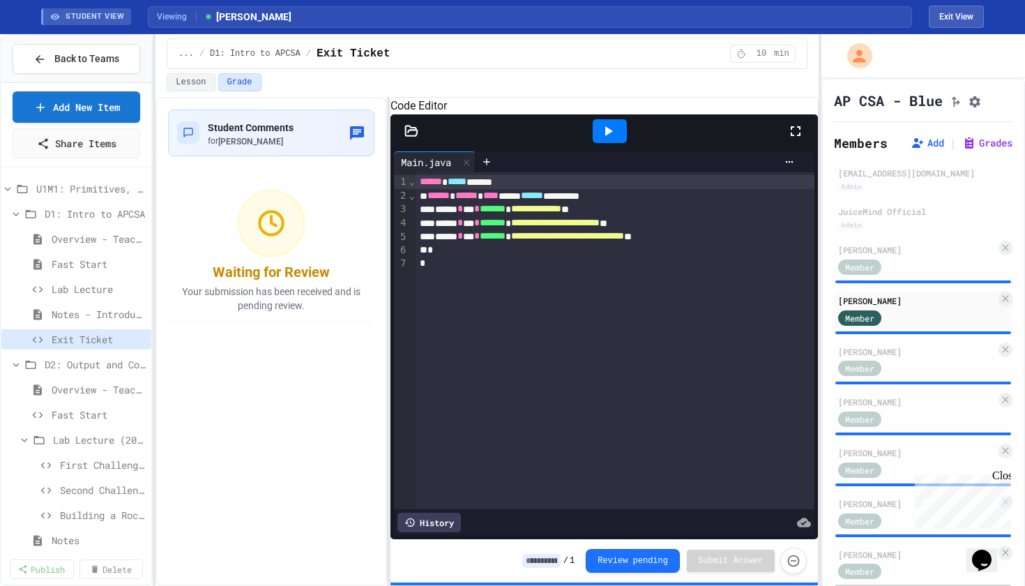
click at [607, 136] on icon at bounding box center [609, 131] width 8 height 10
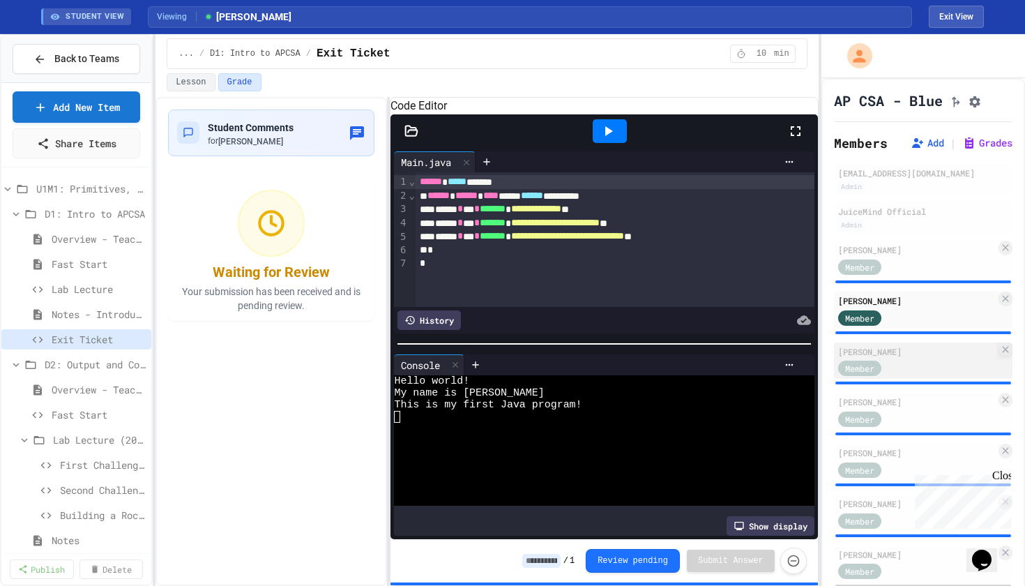
click at [900, 365] on div "Member" at bounding box center [873, 367] width 70 height 17
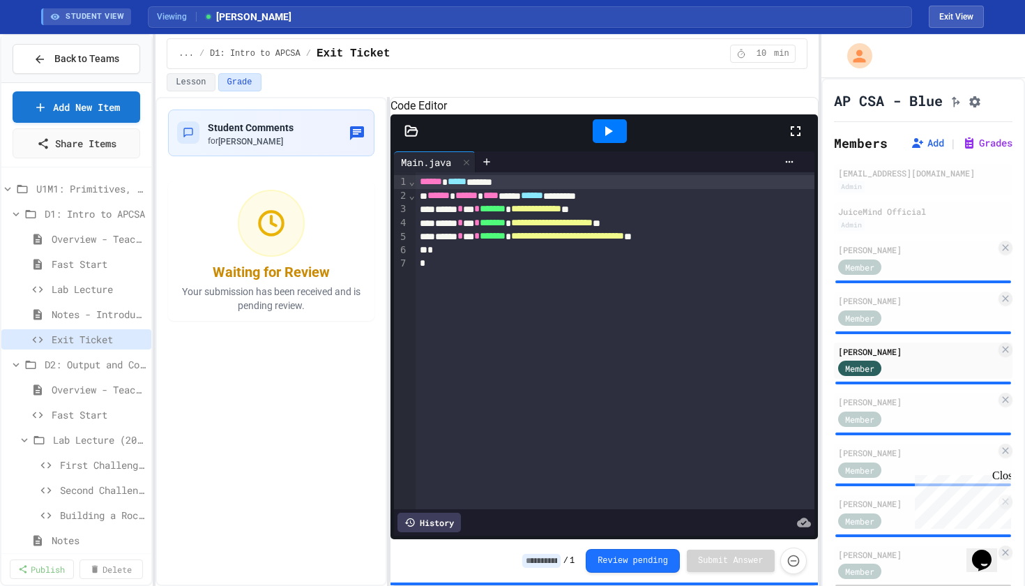
click at [610, 136] on icon at bounding box center [609, 131] width 8 height 10
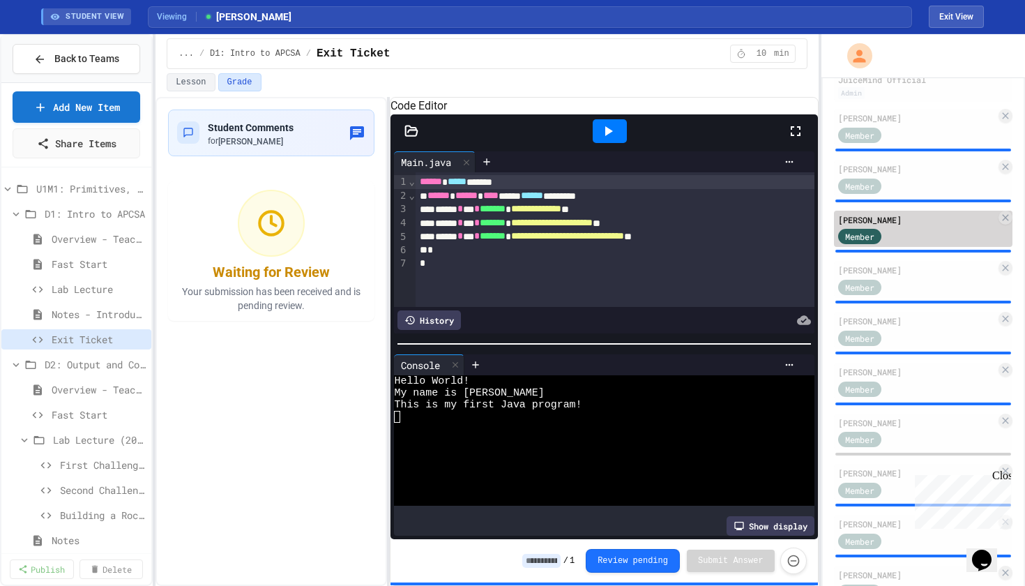
scroll to position [137, 0]
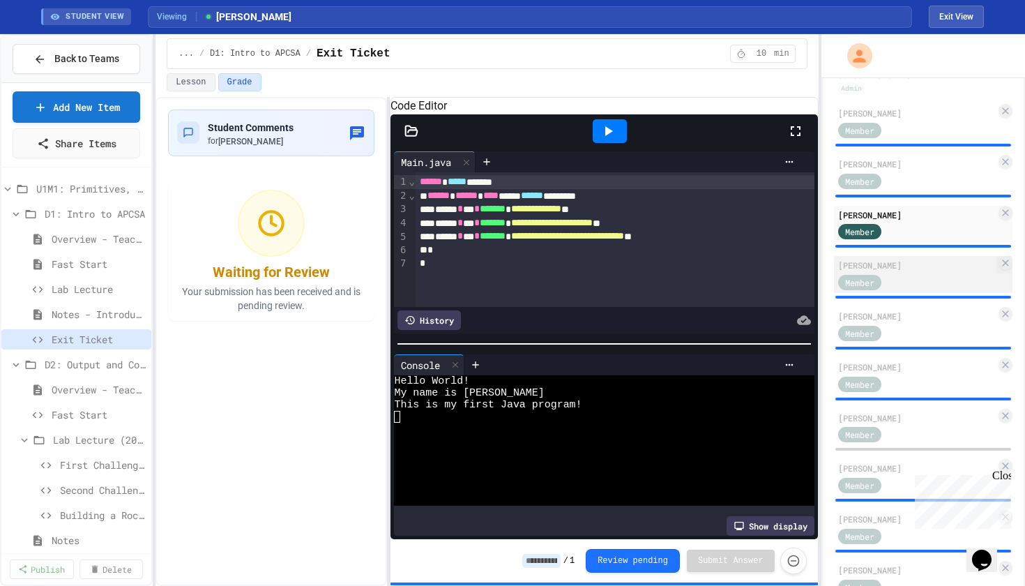
click at [893, 271] on div "[PERSON_NAME]" at bounding box center [917, 265] width 158 height 13
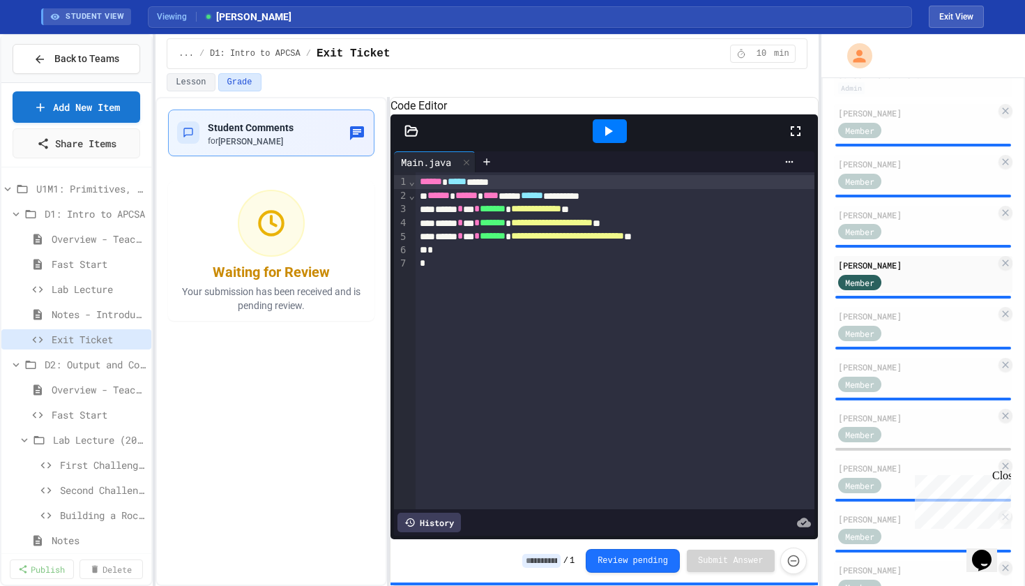
click at [256, 137] on span "[PERSON_NAME]" at bounding box center [250, 142] width 65 height 10
type textarea "**********"
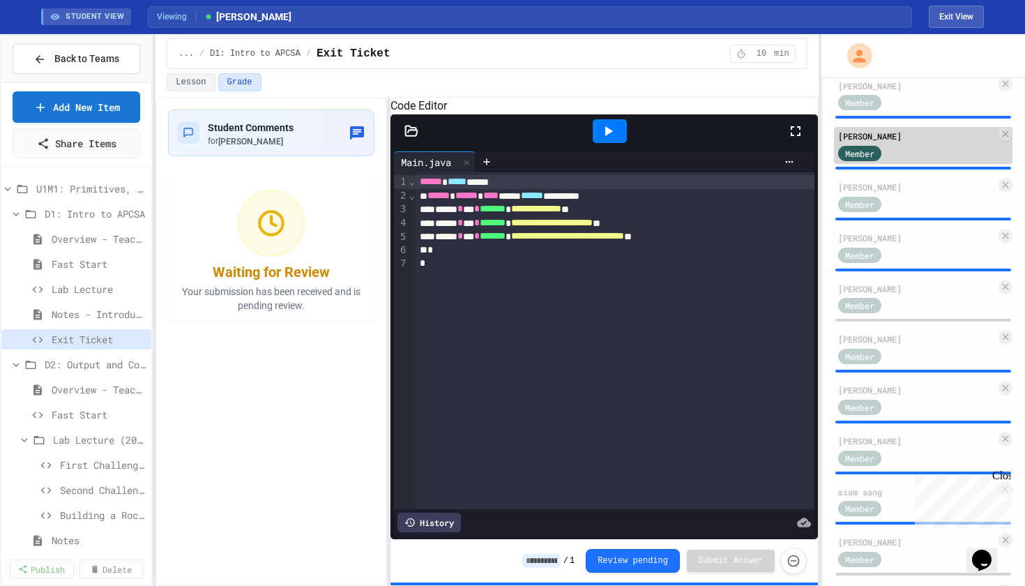
scroll to position [248, 0]
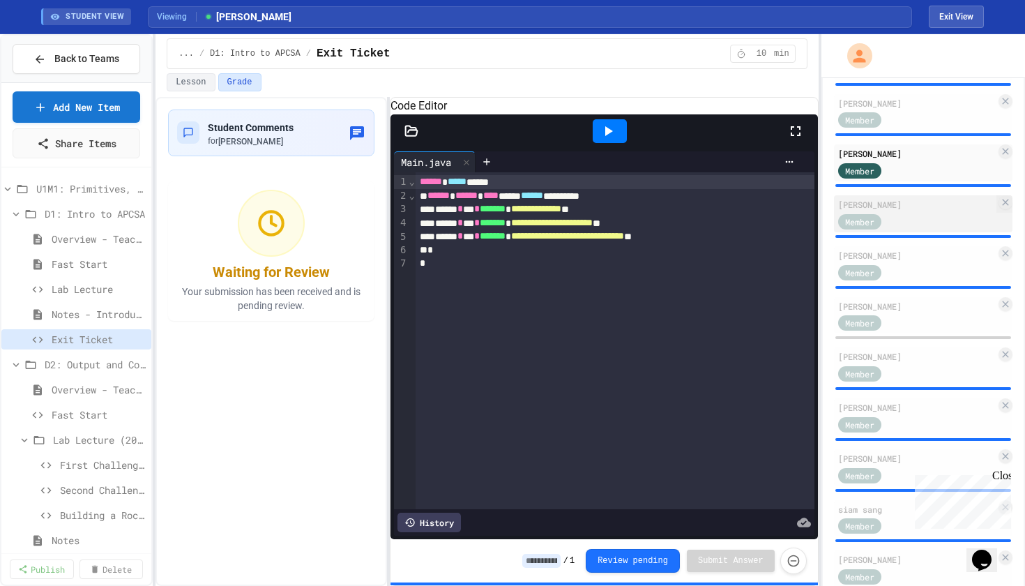
click at [885, 222] on div "Member" at bounding box center [873, 220] width 70 height 17
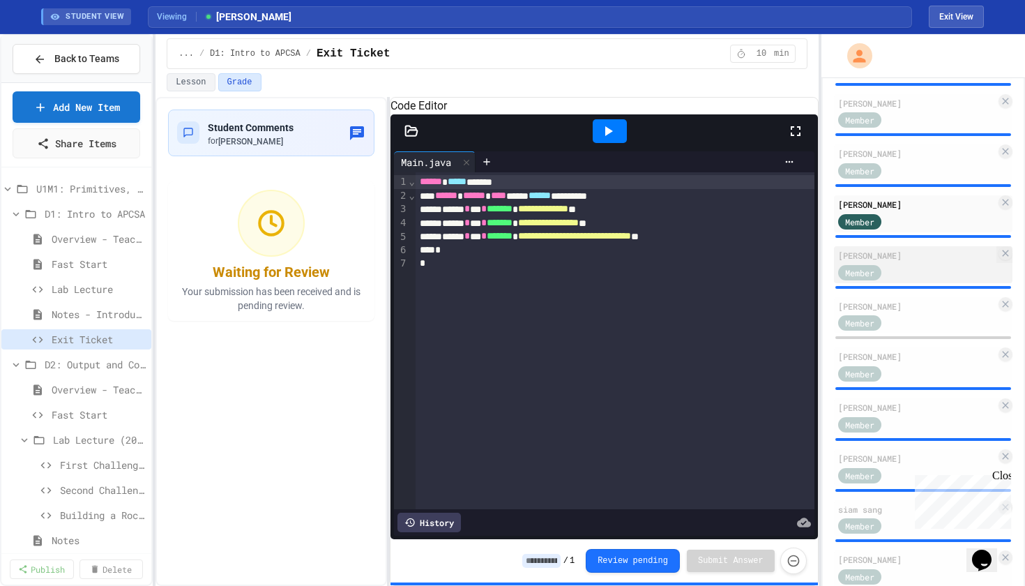
click at [887, 273] on div "Member" at bounding box center [873, 271] width 70 height 17
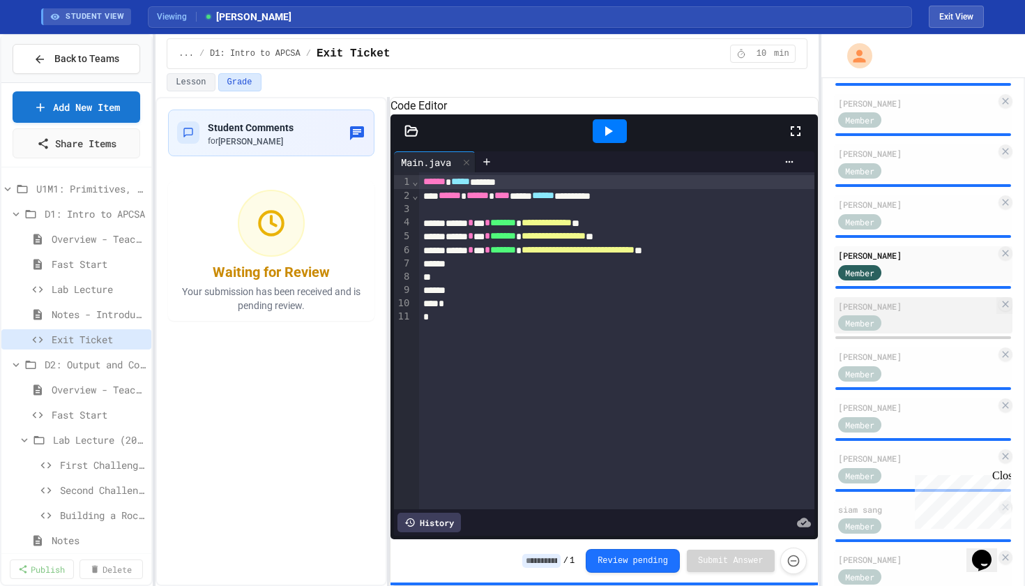
click at [877, 321] on div "Member" at bounding box center [873, 322] width 70 height 17
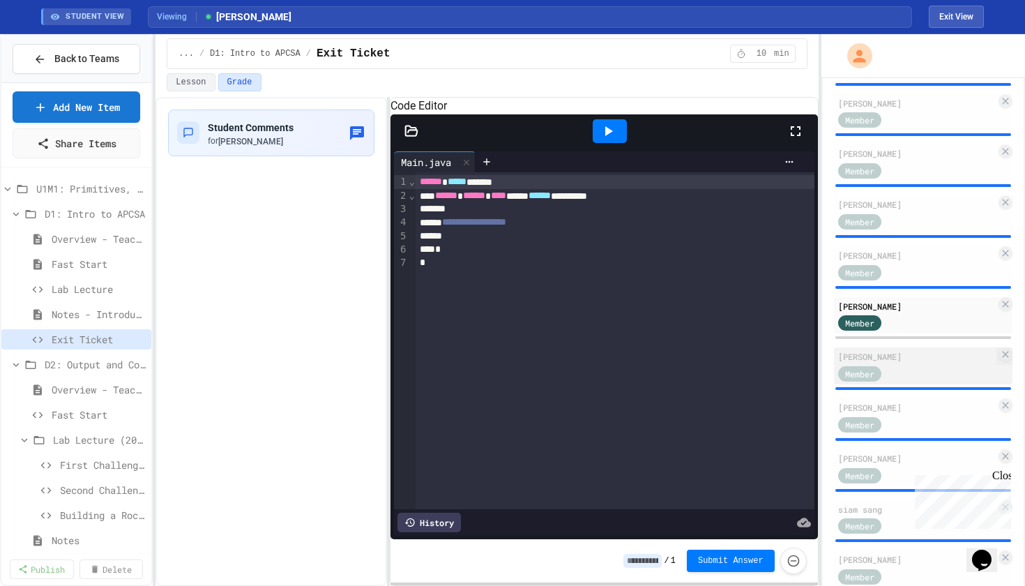
click at [882, 363] on div "[PERSON_NAME]" at bounding box center [917, 356] width 158 height 13
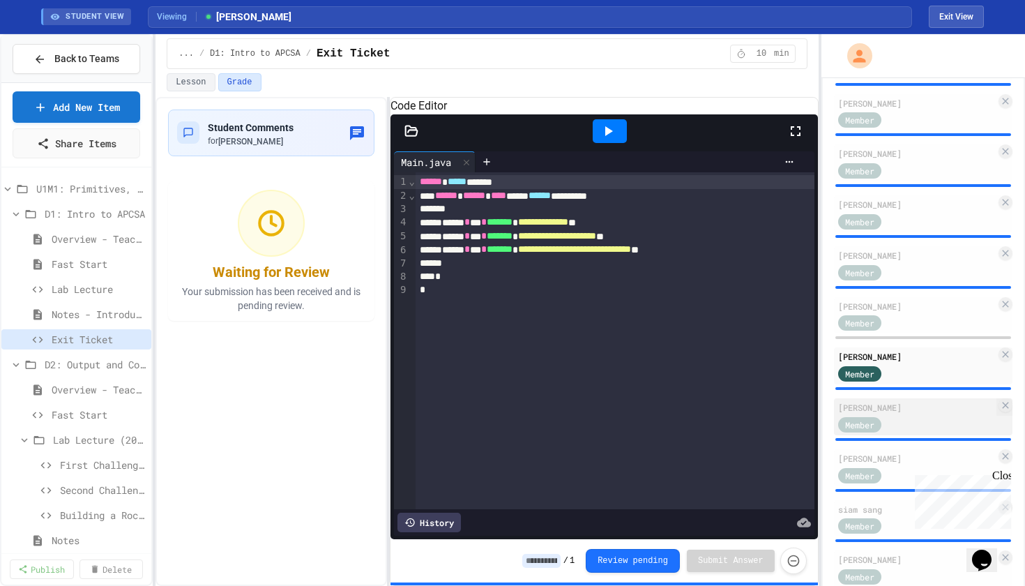
click at [868, 425] on span "Member" at bounding box center [859, 424] width 29 height 13
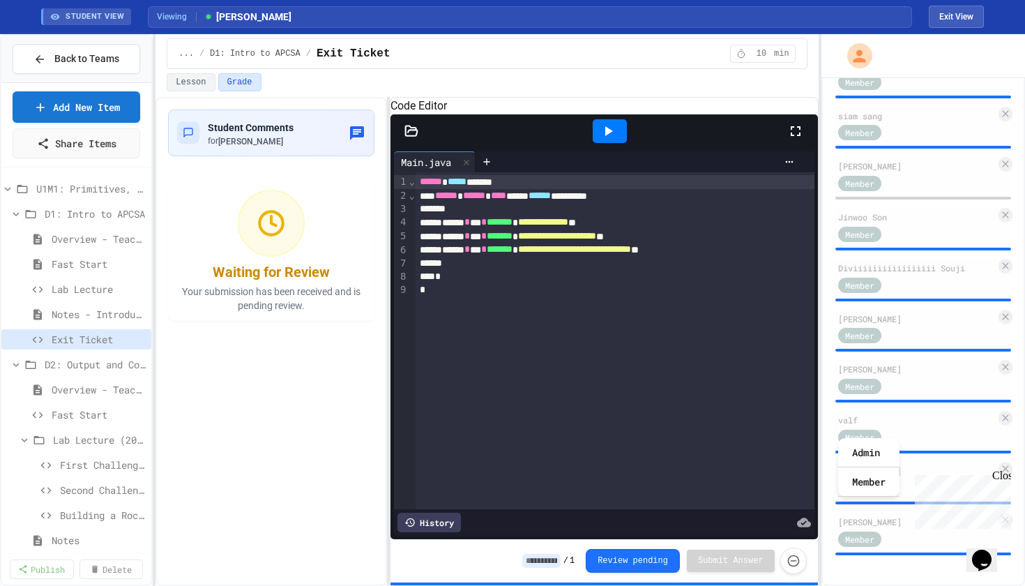
scroll to position [647, 0]
click at [899, 225] on div "Member" at bounding box center [873, 233] width 70 height 17
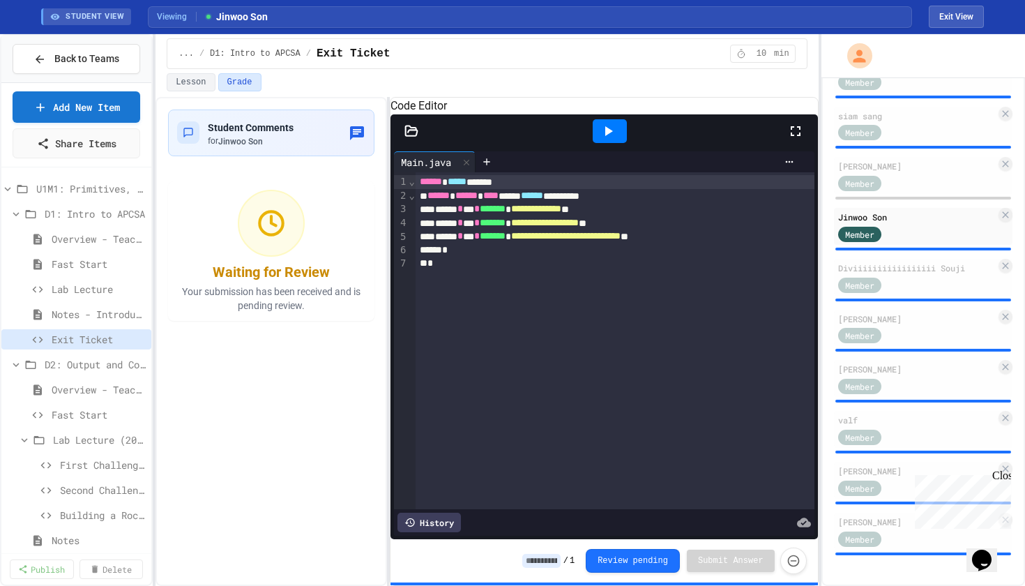
click at [619, 140] on div at bounding box center [610, 131] width 34 height 24
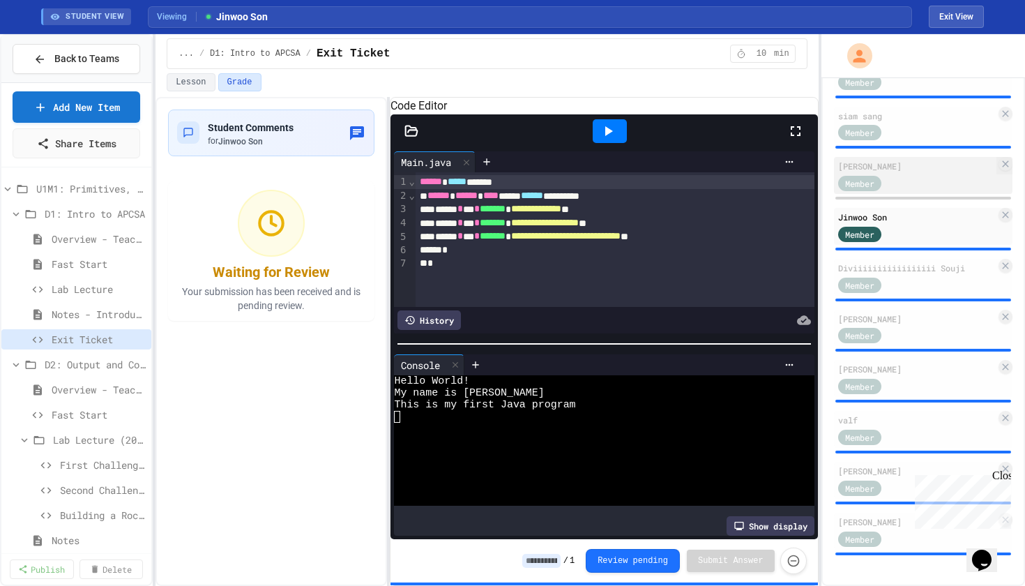
click at [901, 183] on div "Member" at bounding box center [873, 182] width 70 height 17
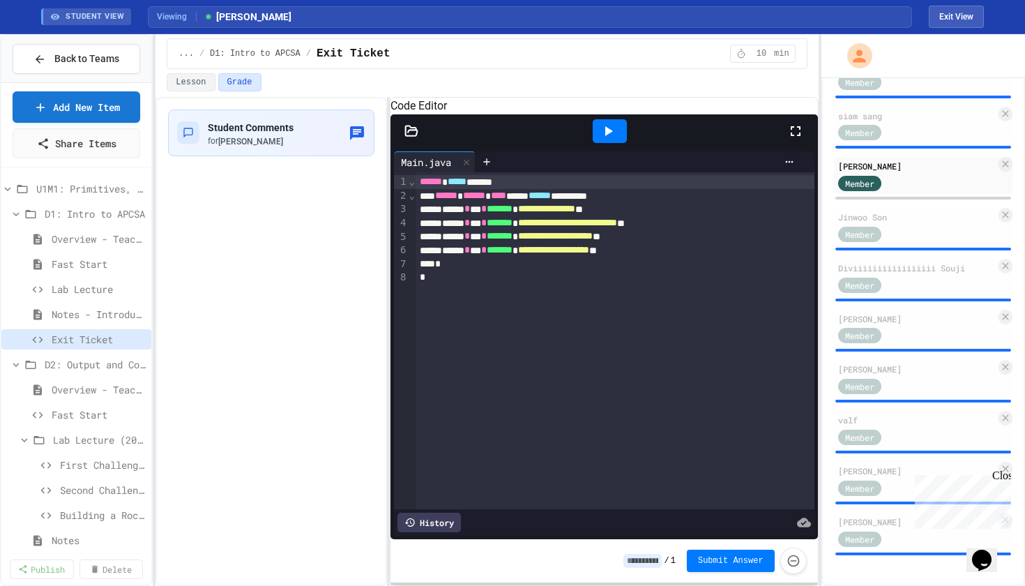
click at [611, 139] on icon at bounding box center [608, 131] width 17 height 17
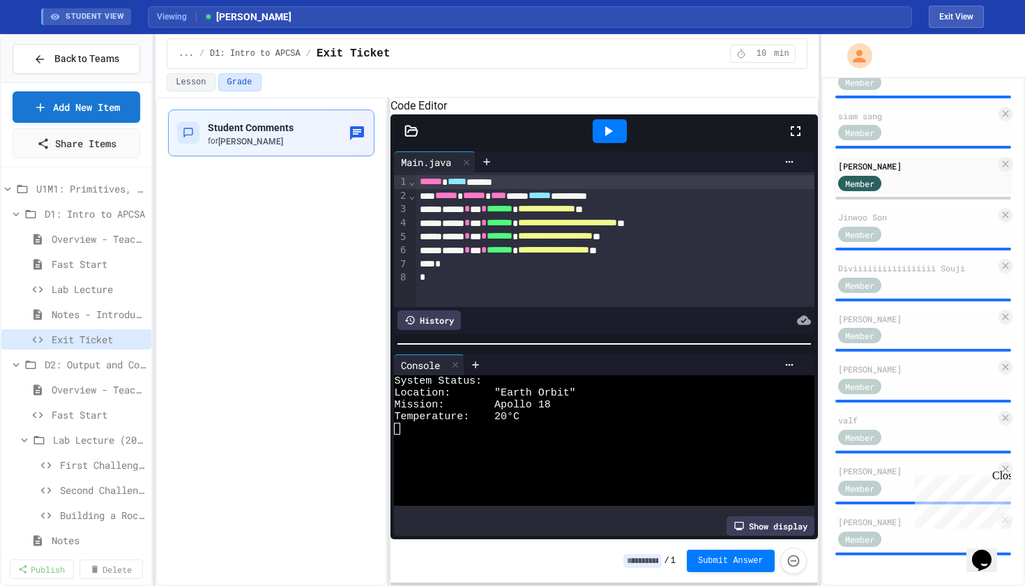
click at [264, 145] on div "for [PERSON_NAME]" at bounding box center [251, 141] width 86 height 12
type textarea "**********"
